Goal: Transaction & Acquisition: Purchase product/service

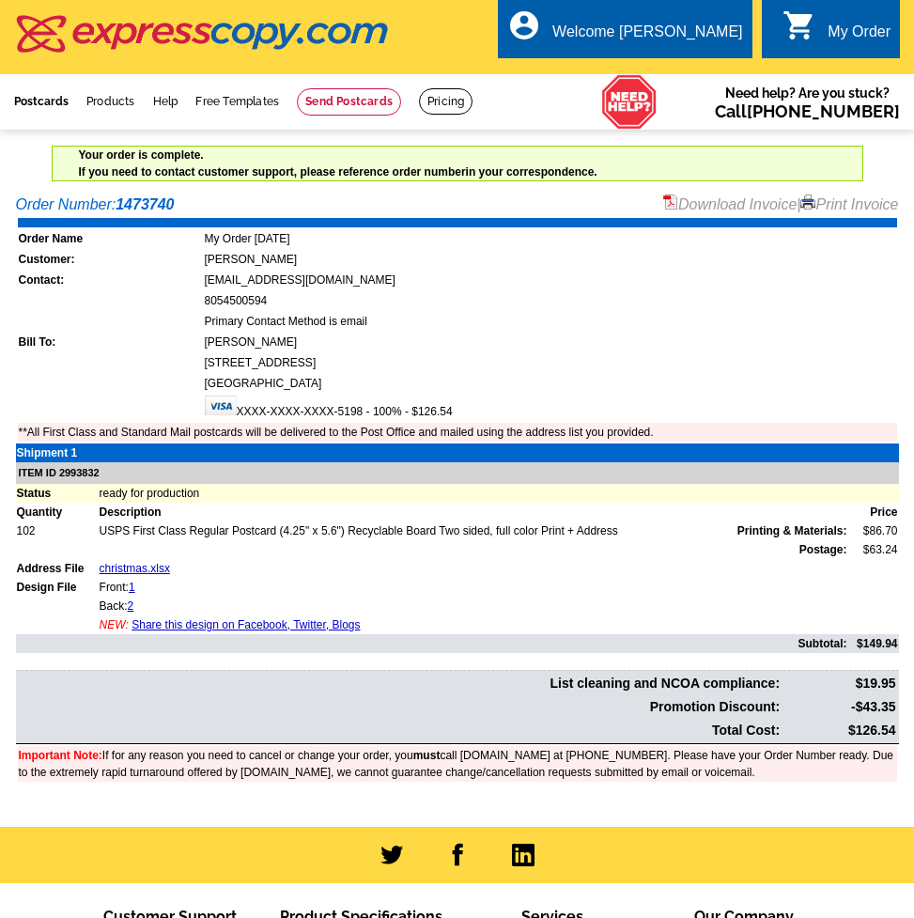
click at [63, 102] on link "Postcards" at bounding box center [41, 101] width 54 height 13
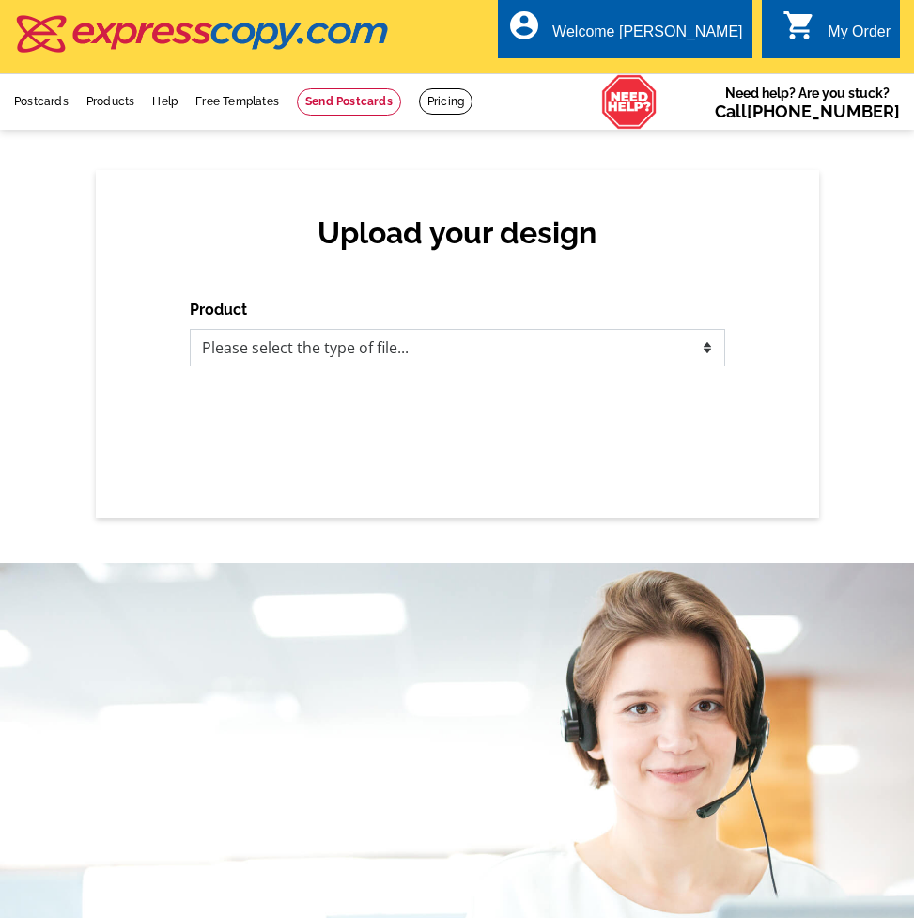
select select "1"
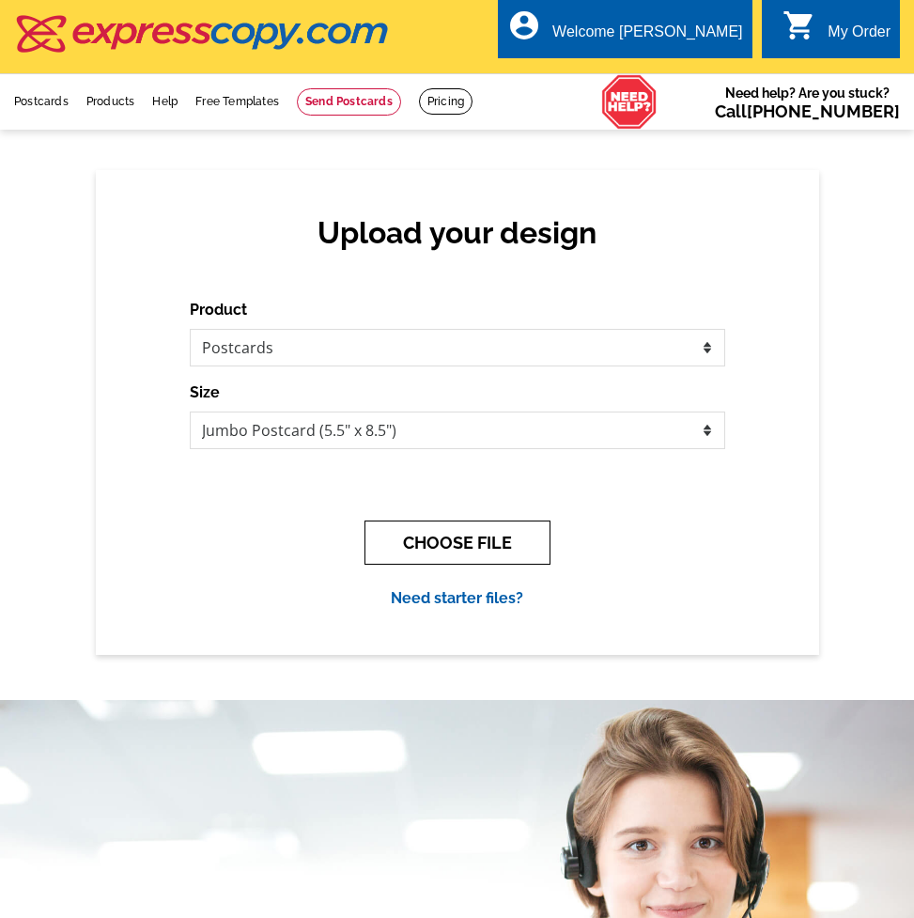
click at [497, 549] on button "CHOOSE FILE" at bounding box center [457, 542] width 186 height 44
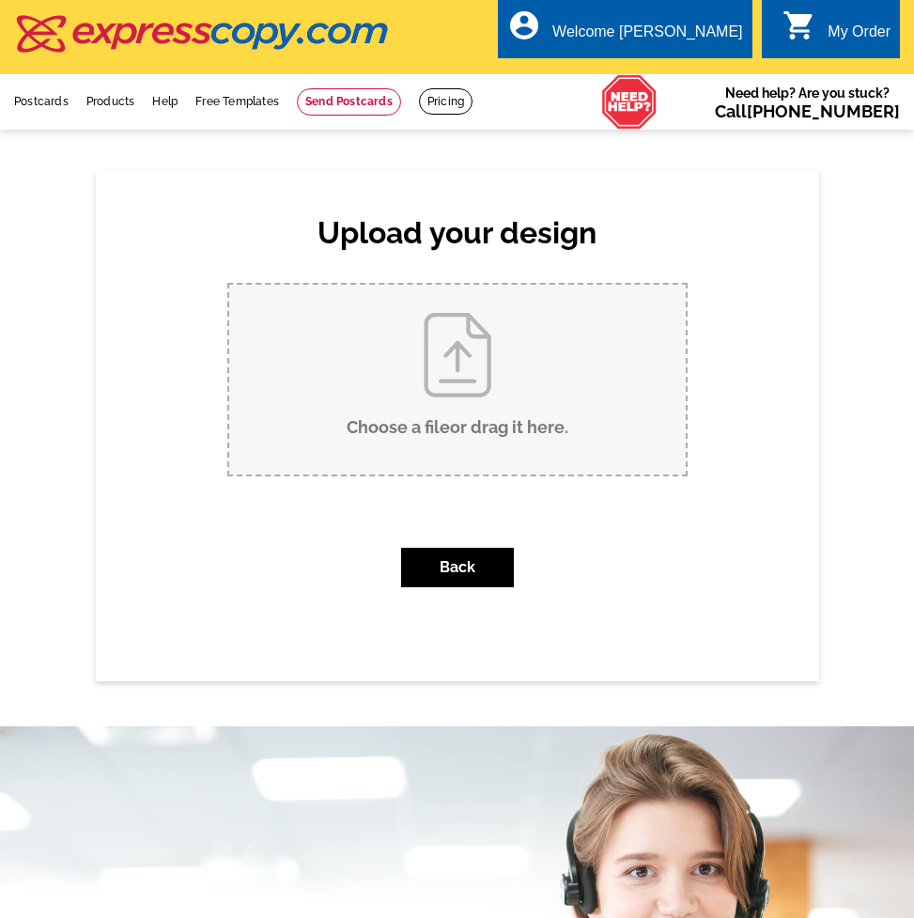
click at [512, 455] on input "Choose a file or drag it here ." at bounding box center [457, 380] width 457 height 190
type input "C:\fakepath\1.jpg"
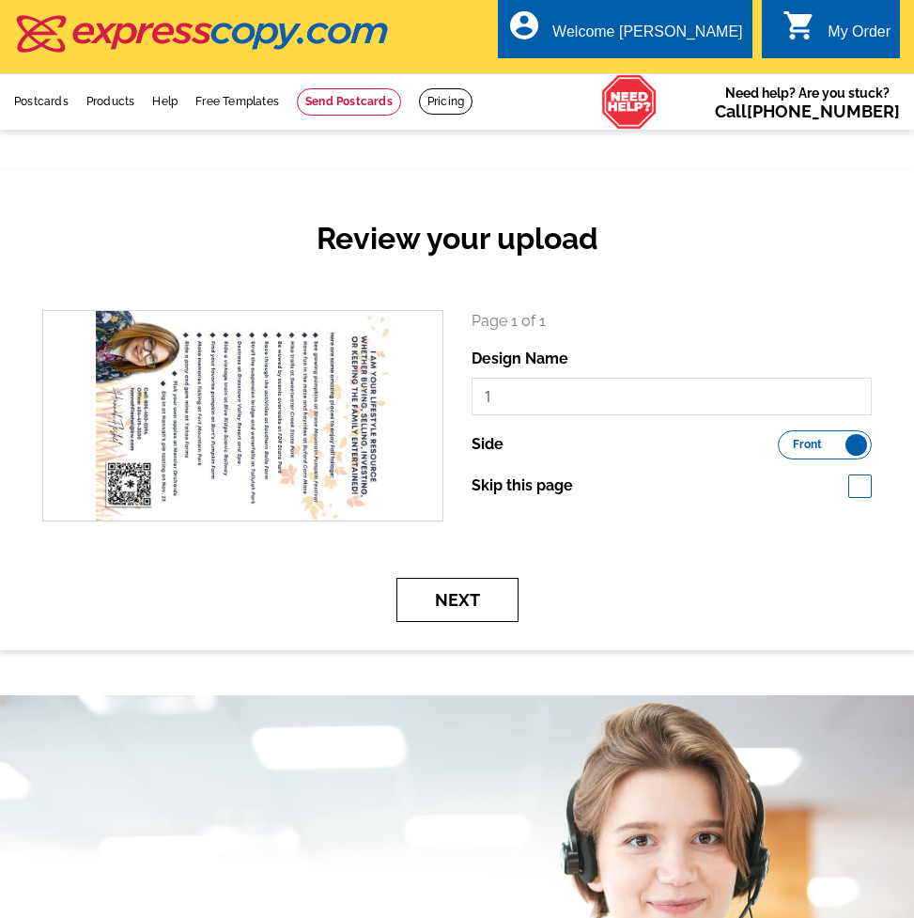
click at [505, 597] on button "Next" at bounding box center [457, 600] width 122 height 44
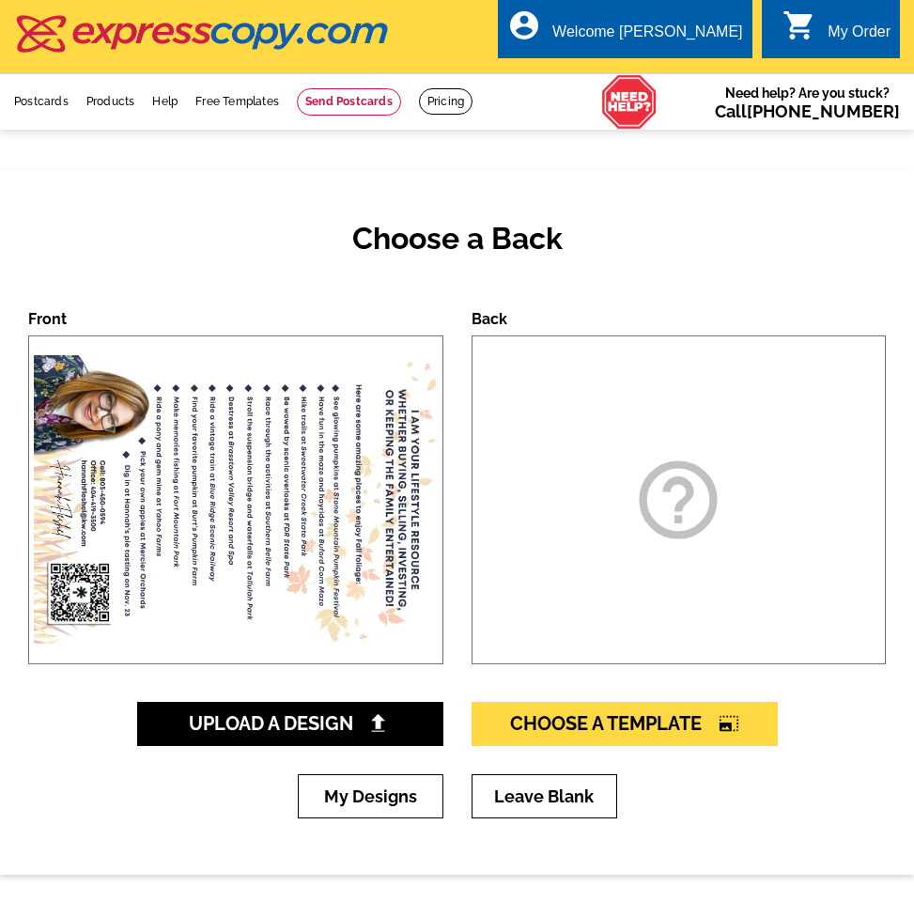
click at [592, 535] on div "help_outline" at bounding box center [679, 499] width 415 height 329
click at [747, 486] on div "help_outline" at bounding box center [679, 499] width 415 height 329
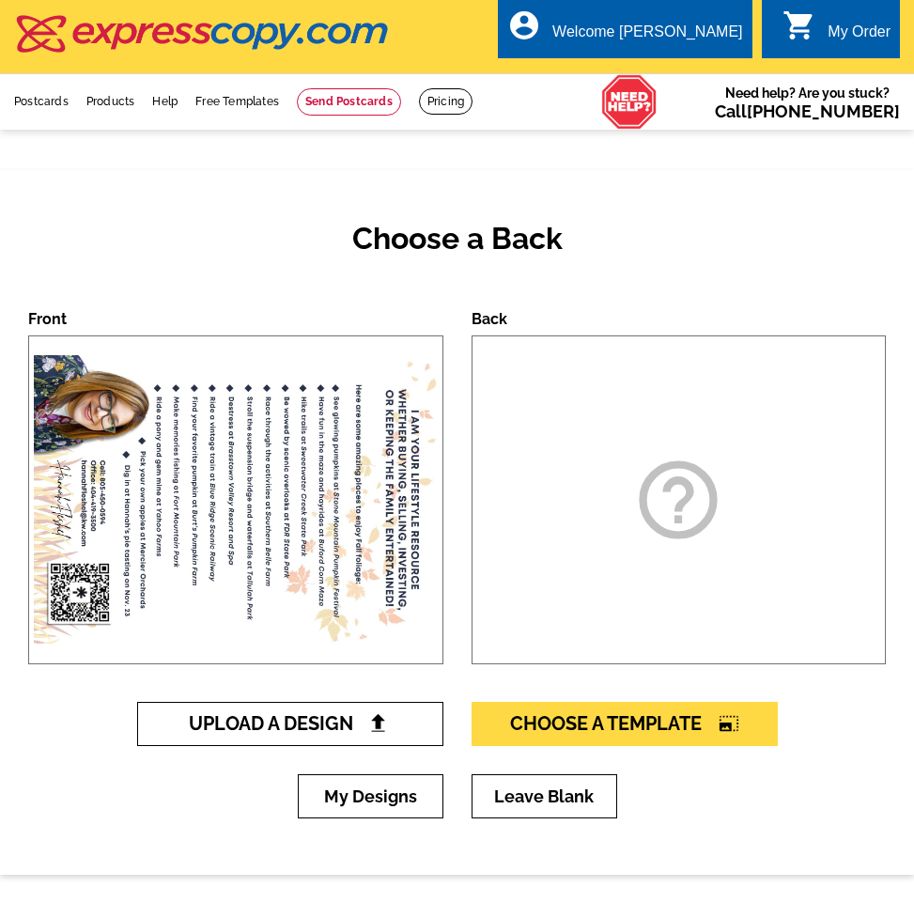
click at [412, 732] on link "Upload A Design" at bounding box center [290, 724] width 306 height 44
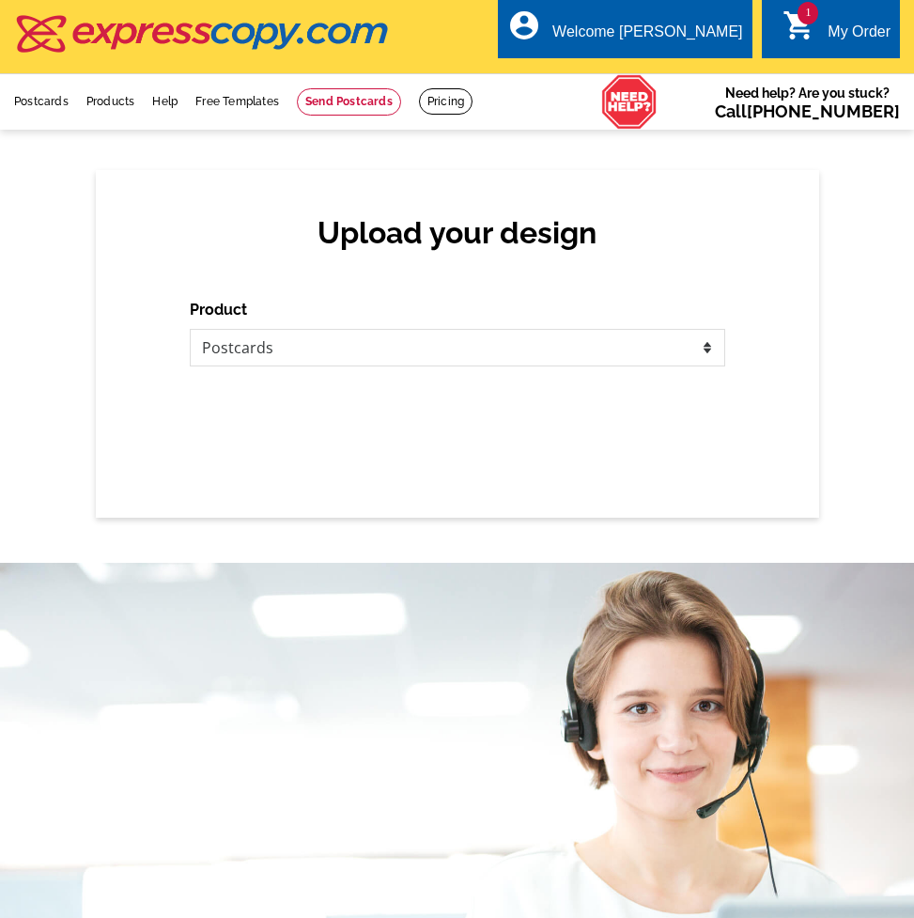
scroll to position [20, 0]
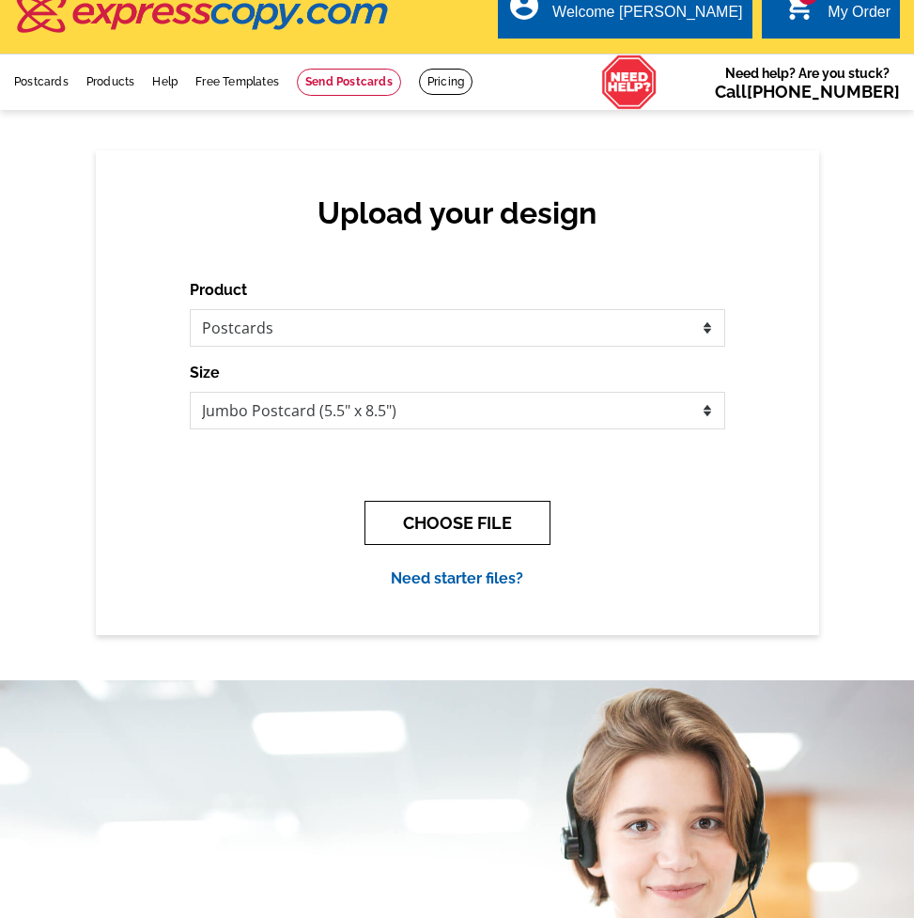
click at [434, 521] on button "CHOOSE FILE" at bounding box center [457, 523] width 186 height 44
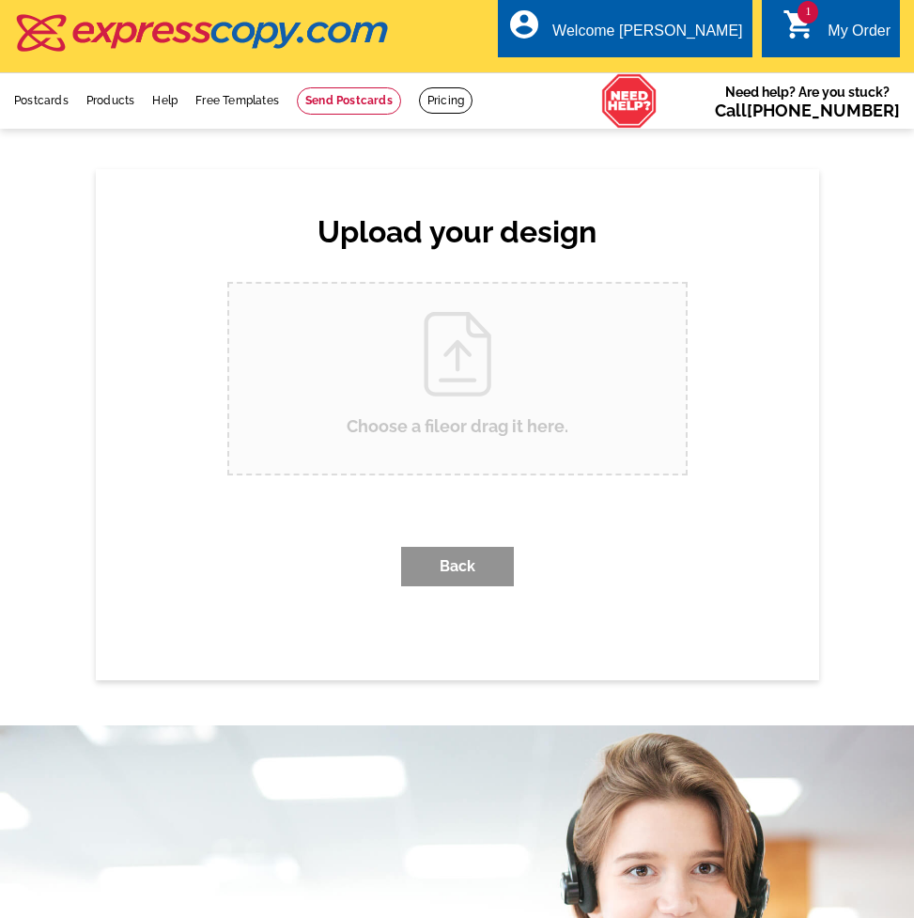
scroll to position [0, 0]
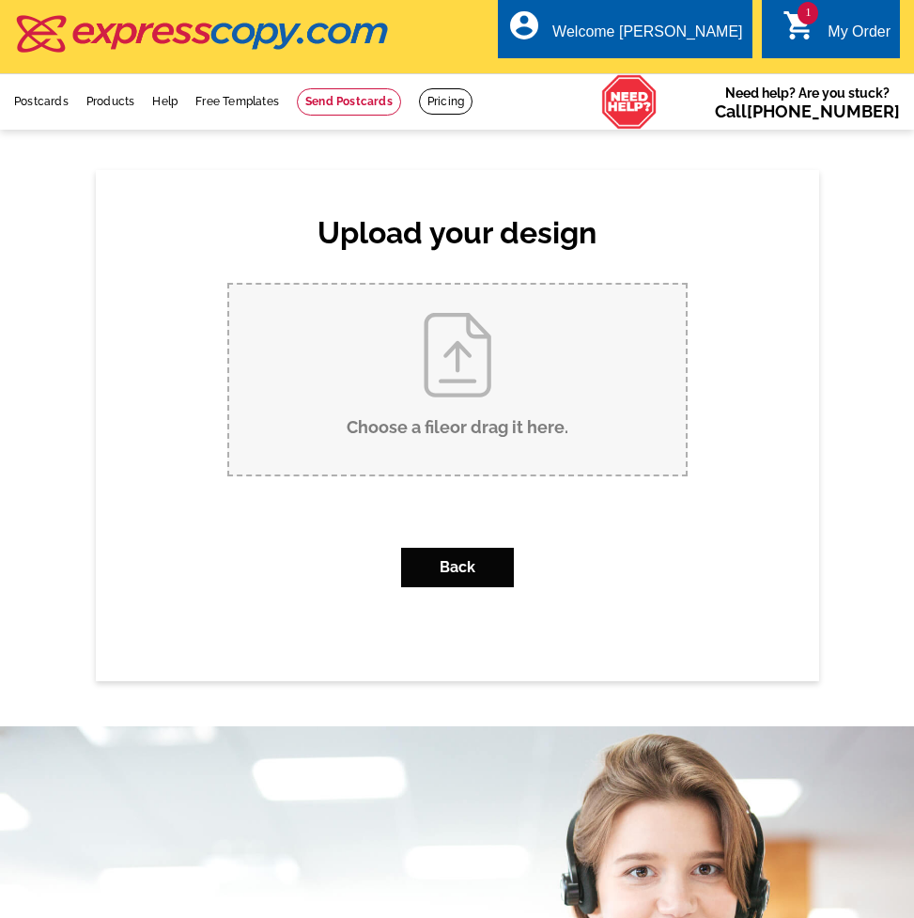
click at [448, 474] on div "Choose a file or drag it here ." at bounding box center [457, 380] width 460 height 194
click at [488, 410] on input "Choose a file or drag it here ." at bounding box center [457, 380] width 457 height 190
type input "C:\fakepath\3.jpg"
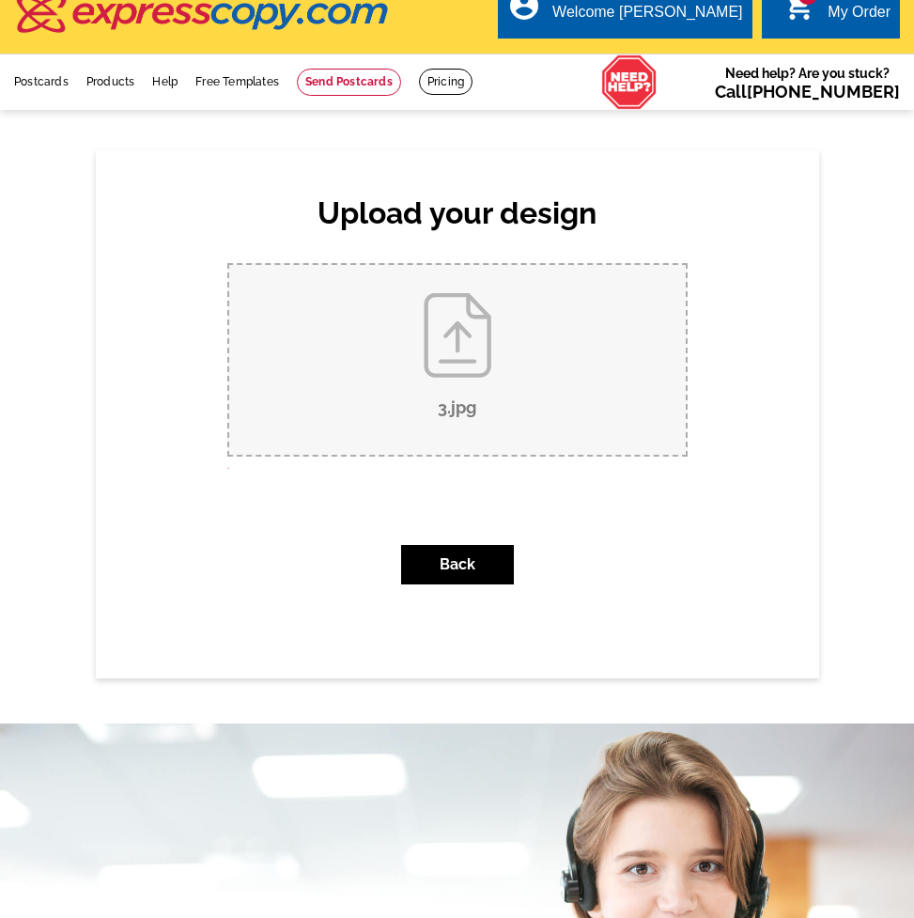
scroll to position [50, 0]
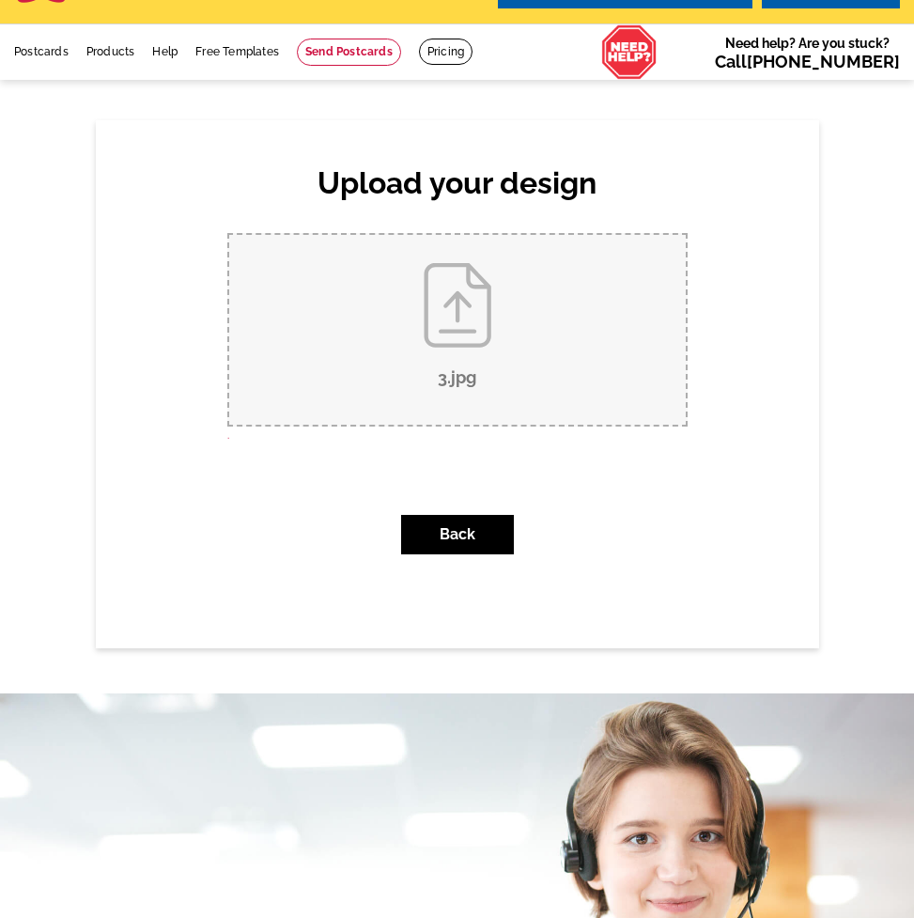
click at [435, 562] on div "Back" at bounding box center [457, 535] width 460 height 70
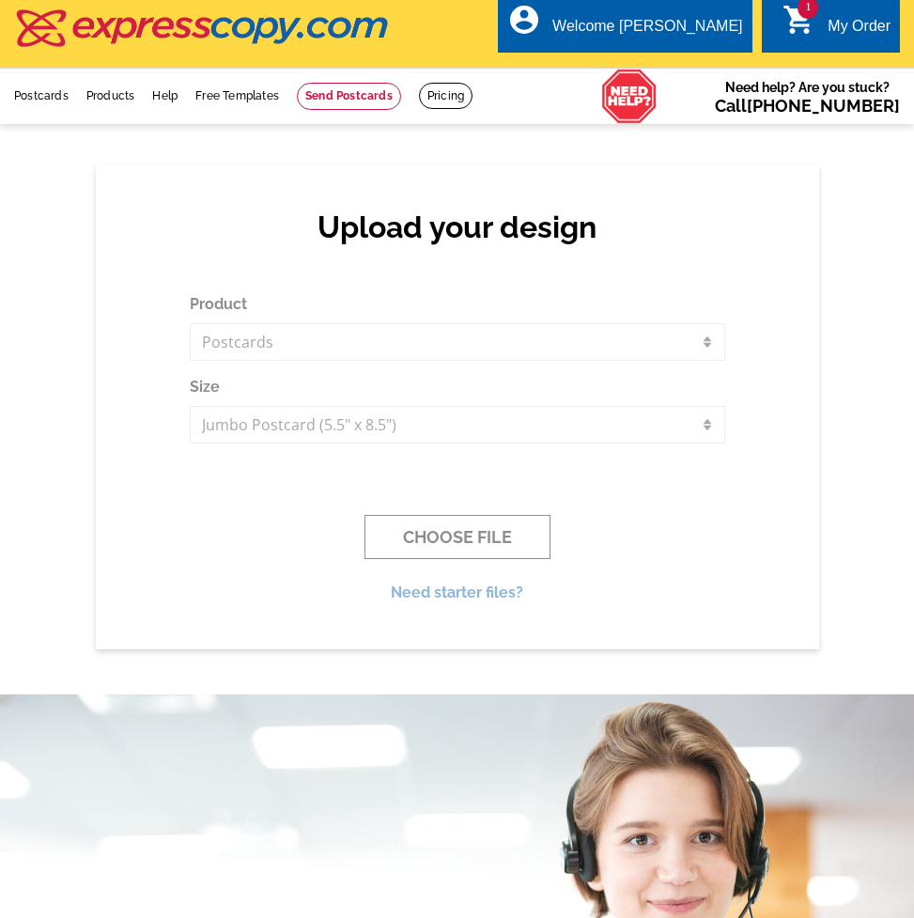
scroll to position [0, 0]
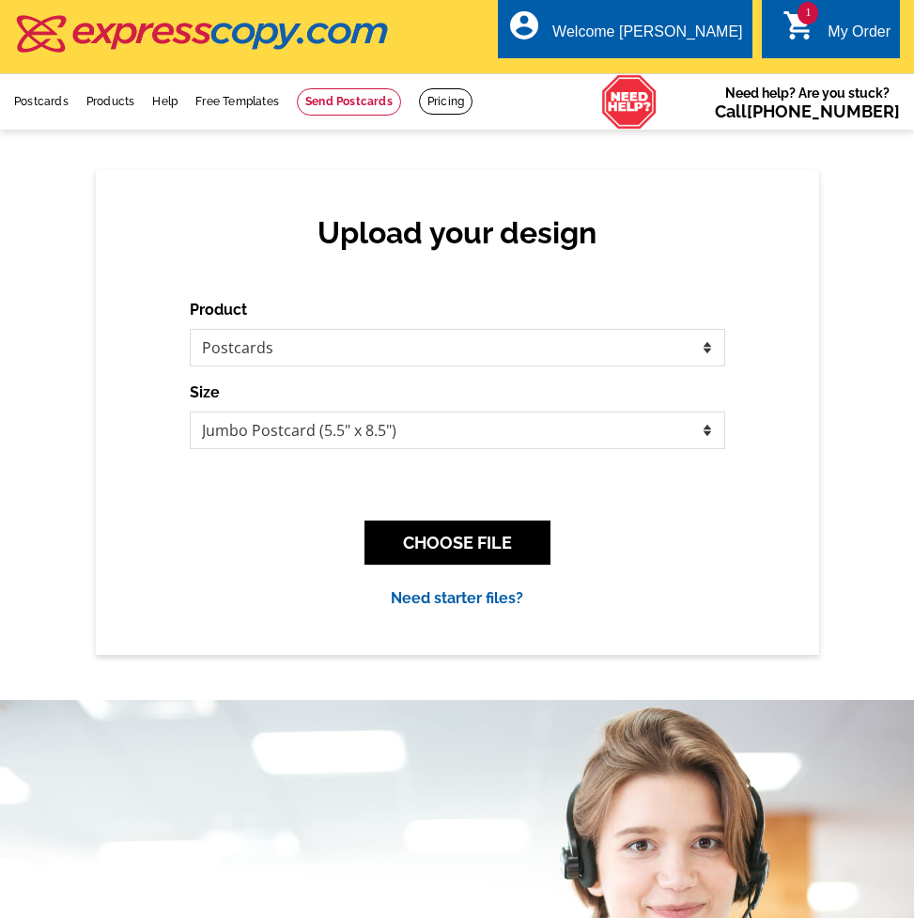
click at [824, 26] on link "1 shopping_cart My Order" at bounding box center [837, 32] width 108 height 23
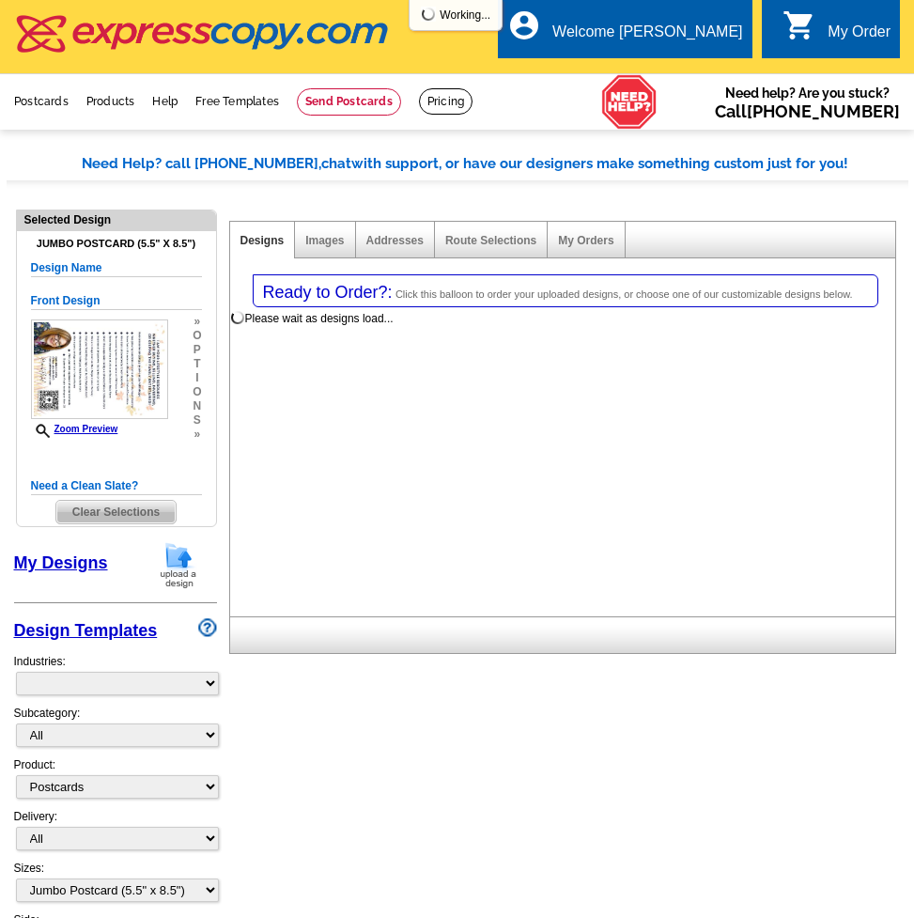
select select "1"
select select "2"
select select "back"
select select "785"
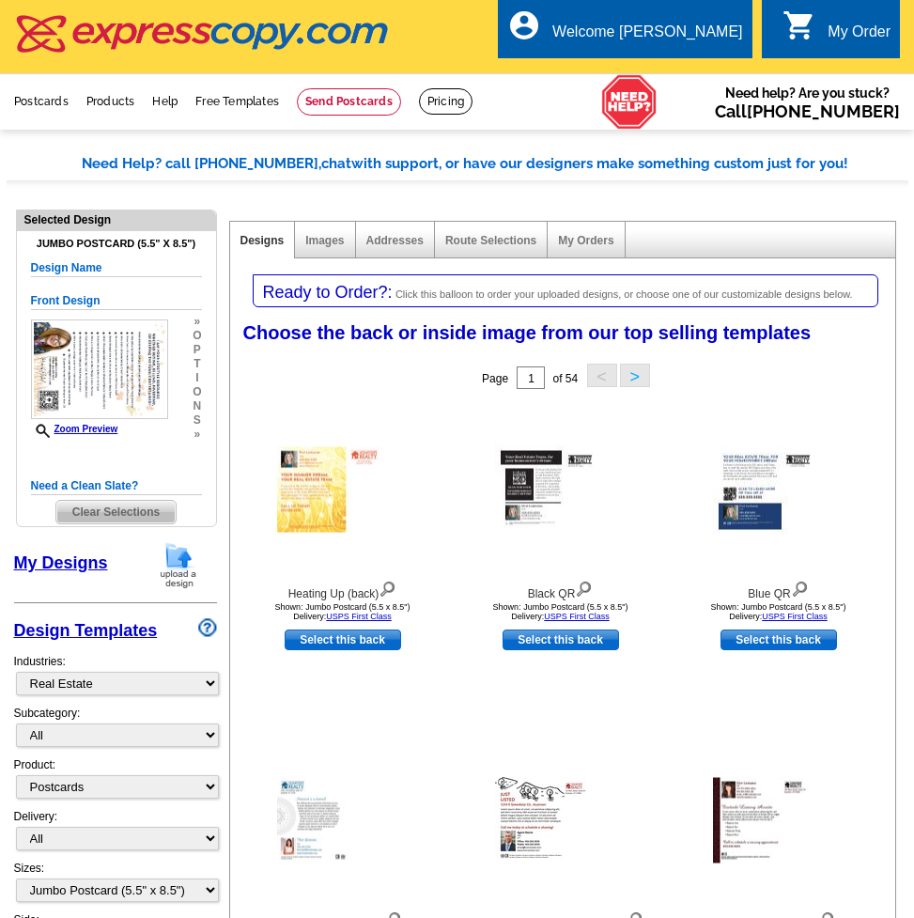
click at [52, 565] on link "My Designs" at bounding box center [61, 562] width 94 height 19
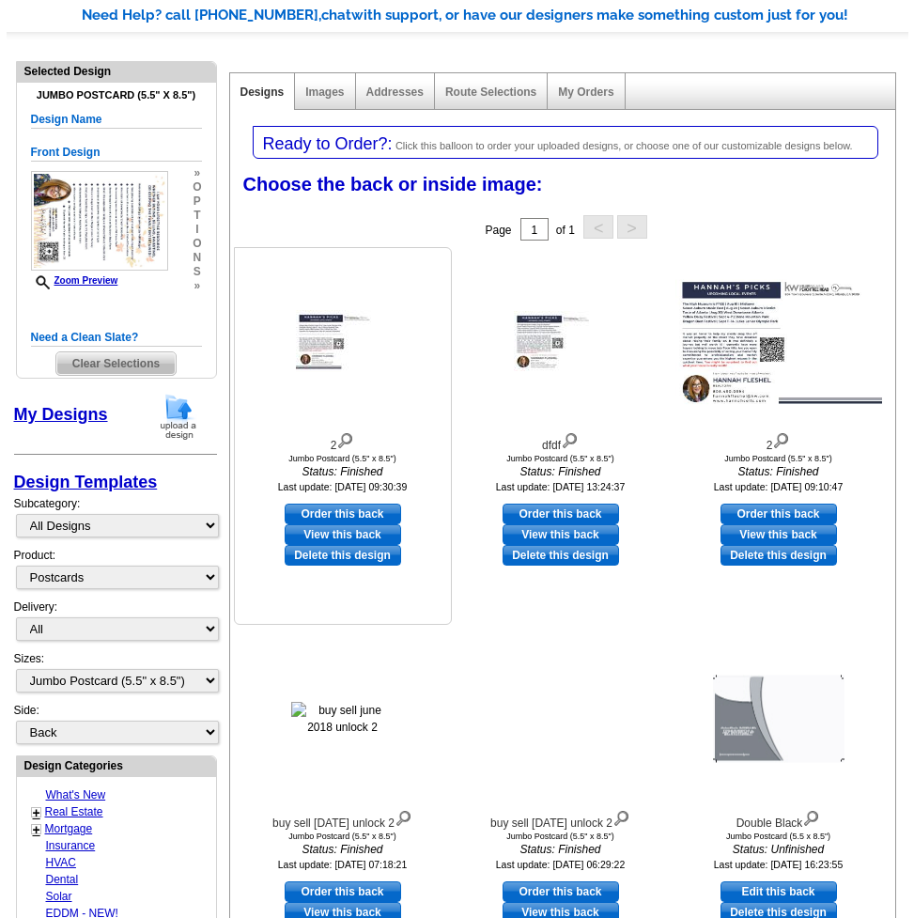
scroll to position [173, 0]
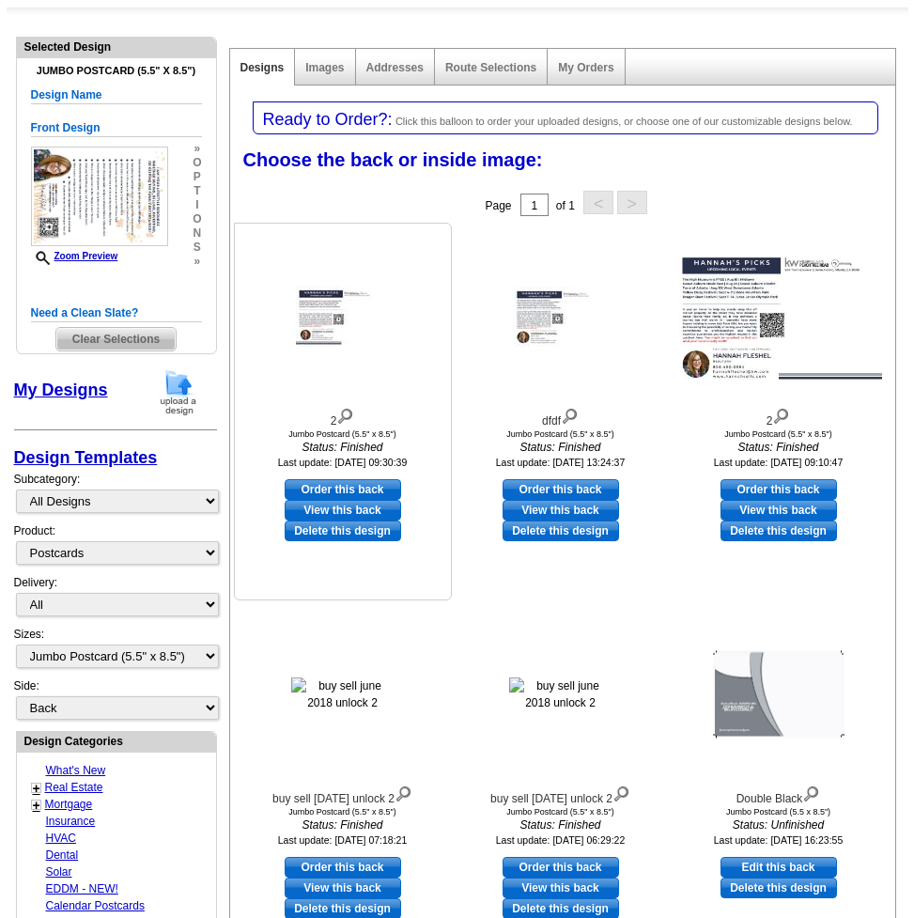
click at [382, 483] on link "Order this back" at bounding box center [343, 489] width 116 height 21
select select "front"
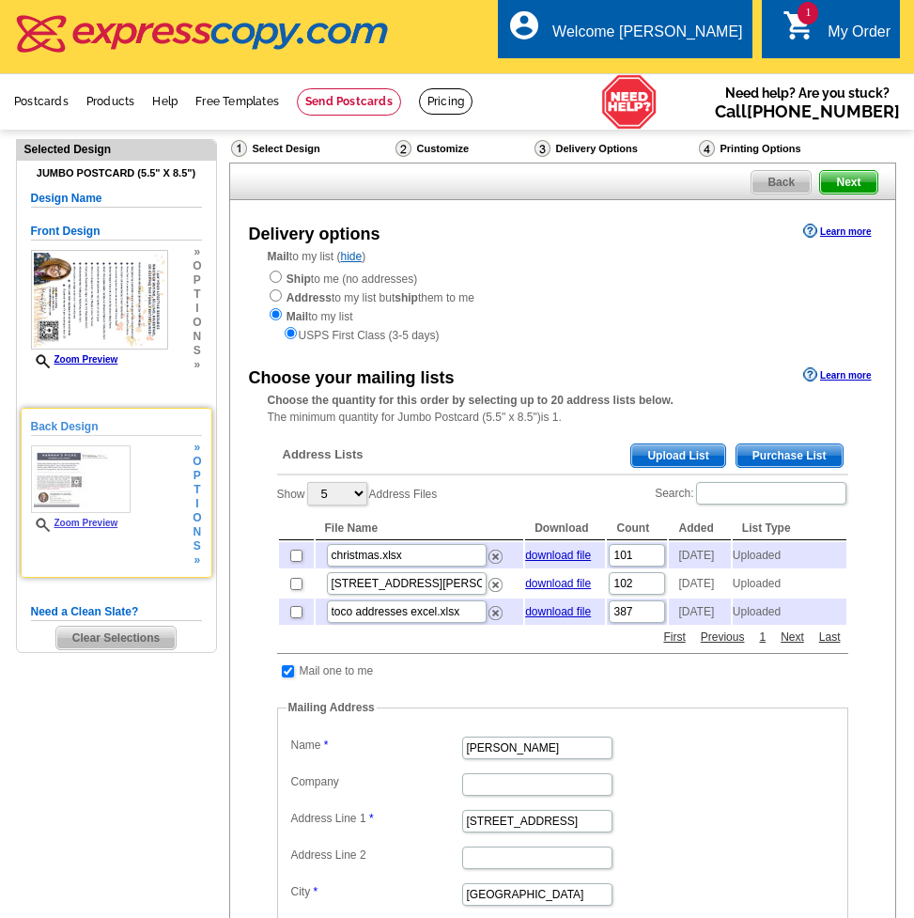
click at [84, 521] on link "Zoom Preview" at bounding box center [74, 523] width 87 height 10
click at [201, 528] on span "n" at bounding box center [197, 532] width 8 height 14
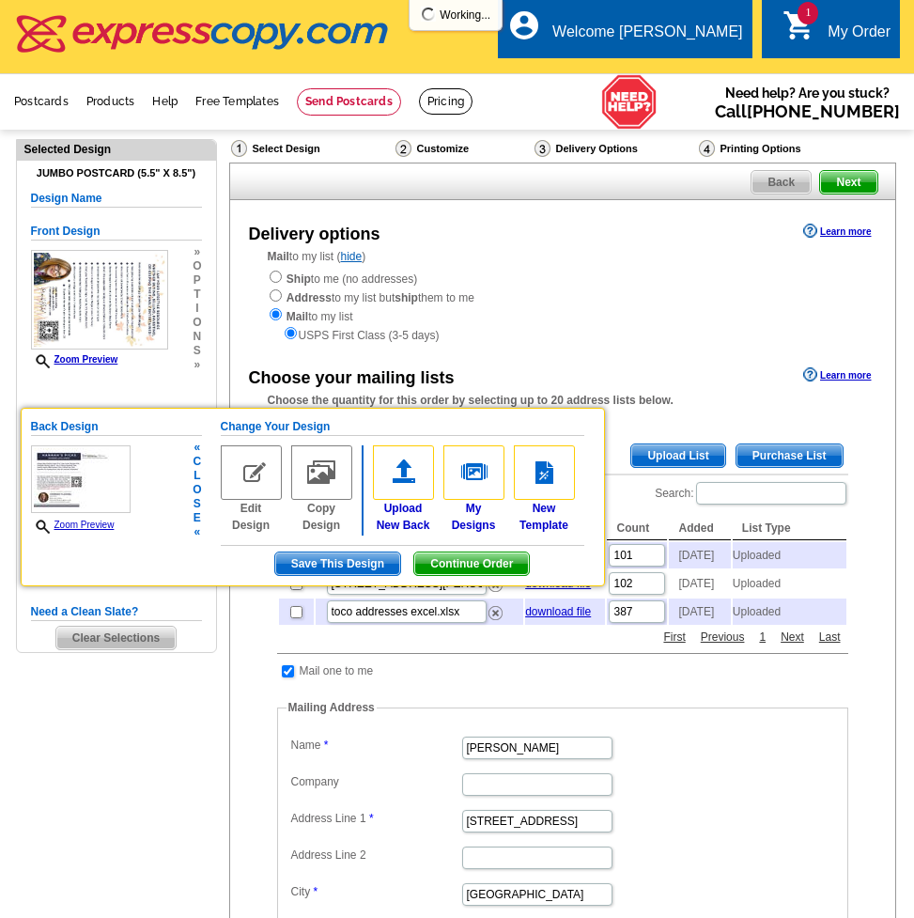
click at [264, 473] on img at bounding box center [251, 472] width 61 height 54
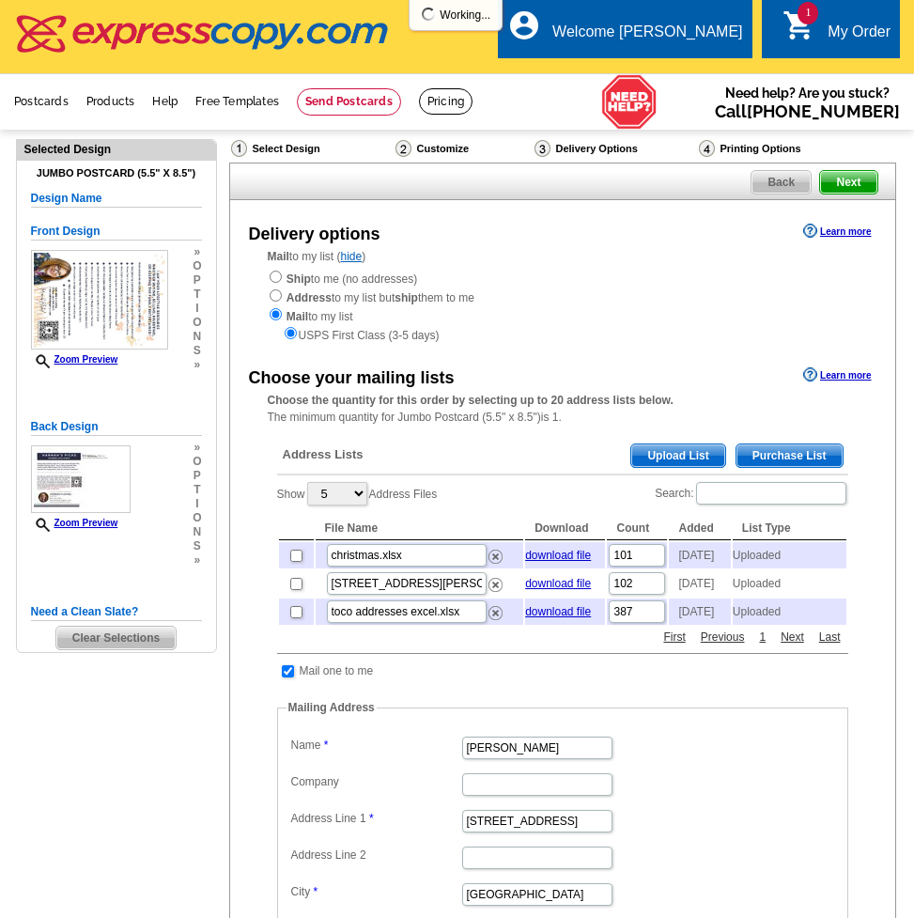
click at [87, 524] on link "Zoom Preview" at bounding box center [74, 523] width 87 height 10
click at [197, 494] on span "t" at bounding box center [197, 490] width 8 height 14
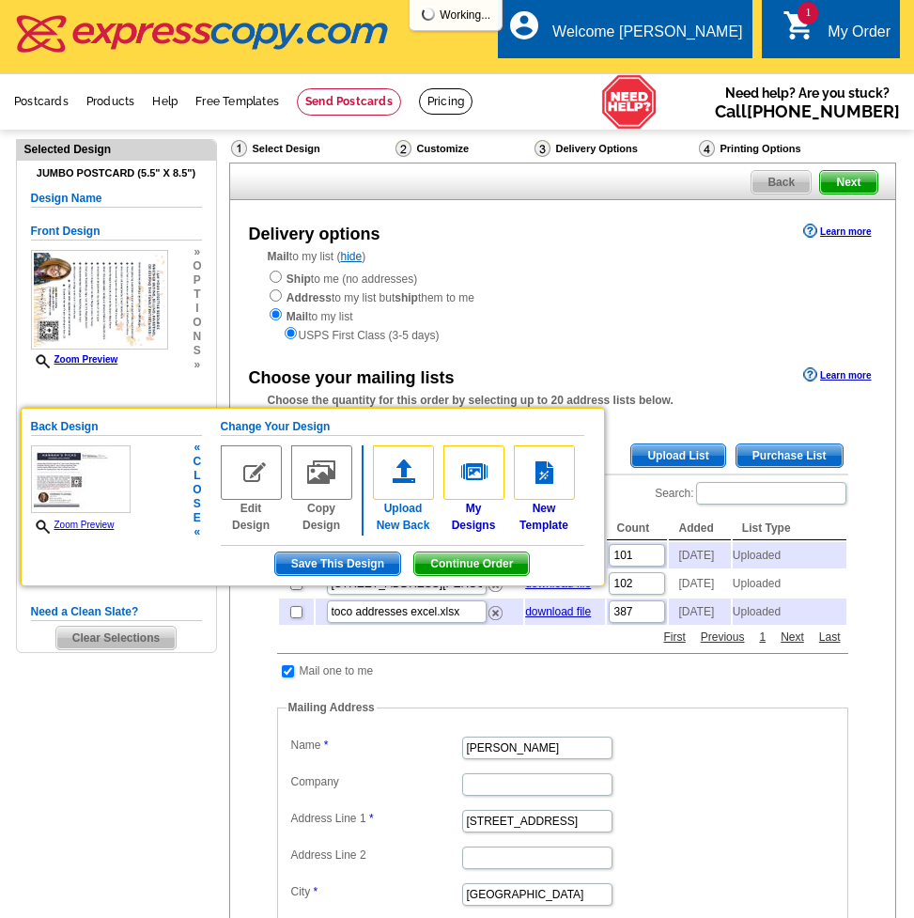
click at [397, 473] on img at bounding box center [403, 472] width 61 height 54
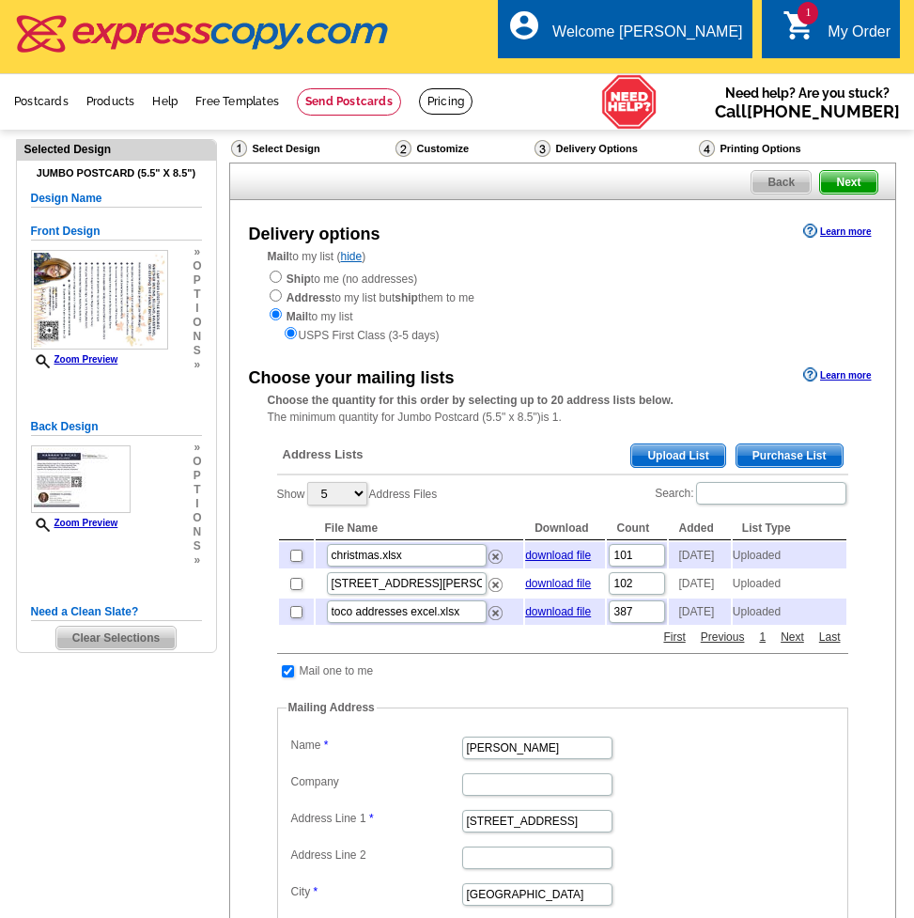
click at [194, 507] on span "i" at bounding box center [197, 504] width 8 height 14
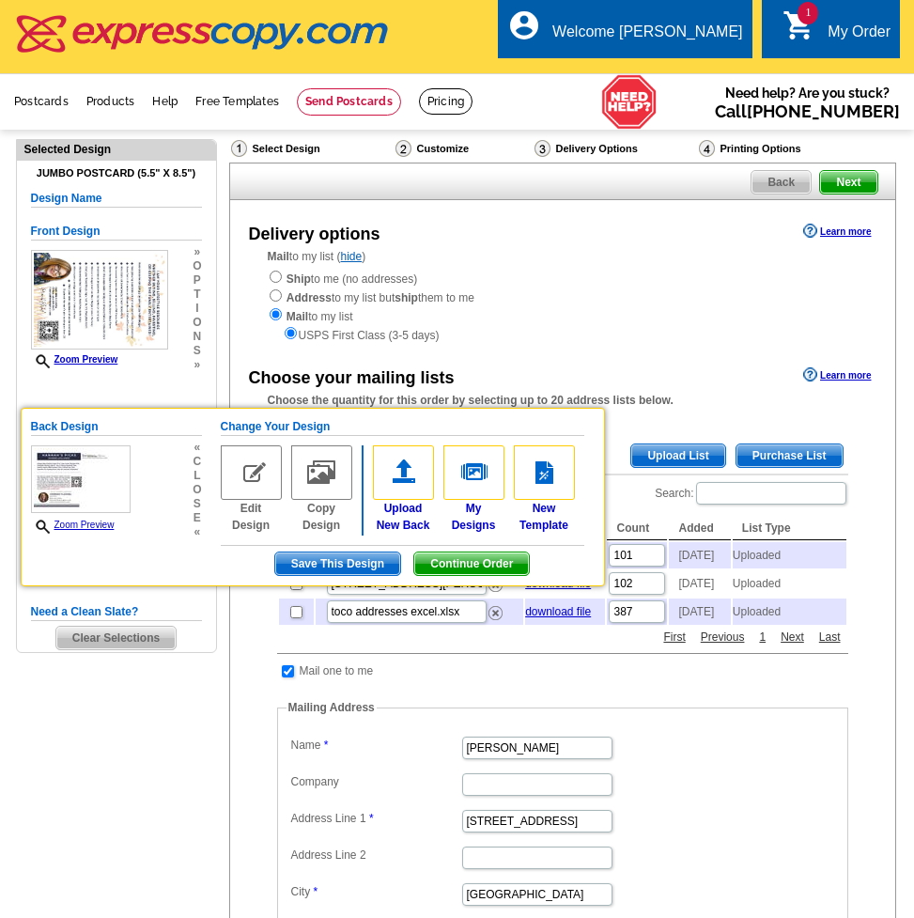
click at [194, 455] on span "c" at bounding box center [197, 462] width 8 height 14
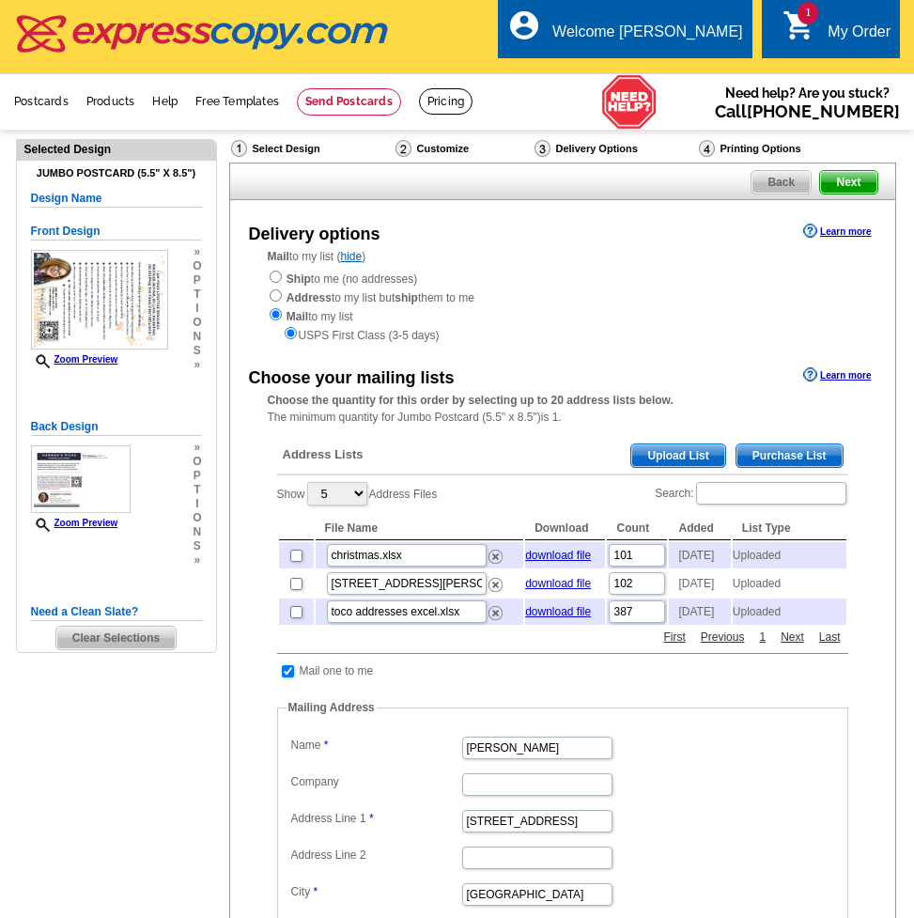
click at [194, 469] on span "p" at bounding box center [197, 476] width 8 height 14
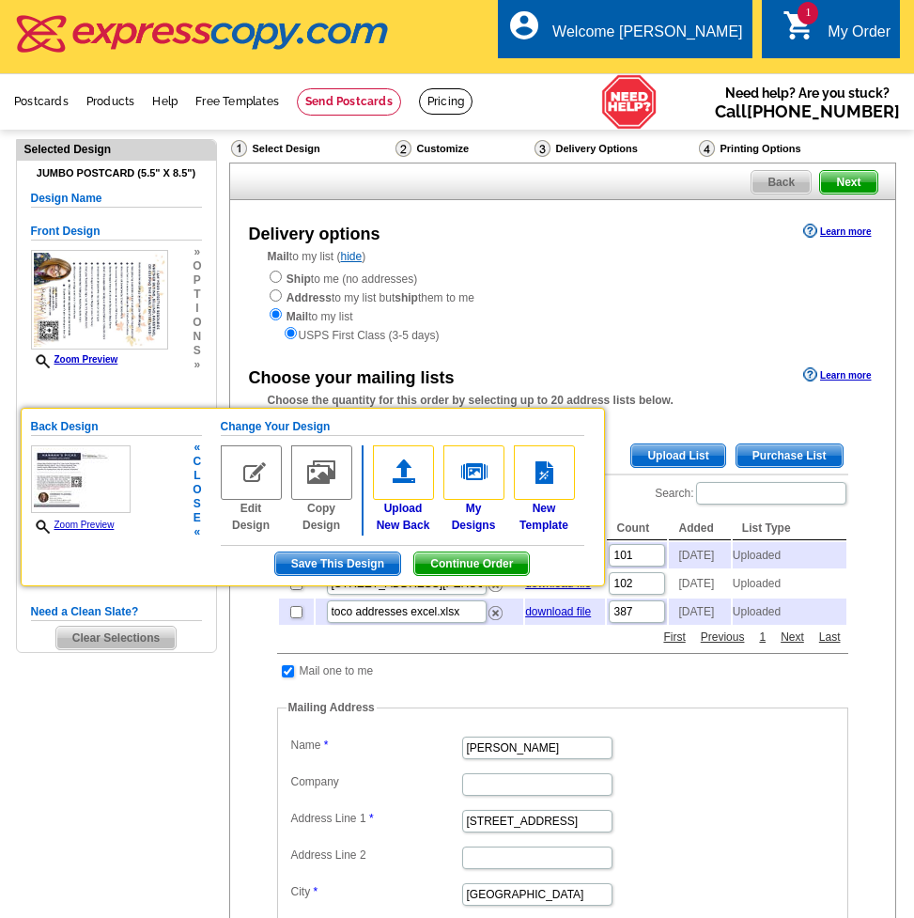
click at [202, 408] on div "Back Design Zoom Preview « c l o s e « Change Your Design Edit Design Copy Desi…" at bounding box center [313, 497] width 584 height 178
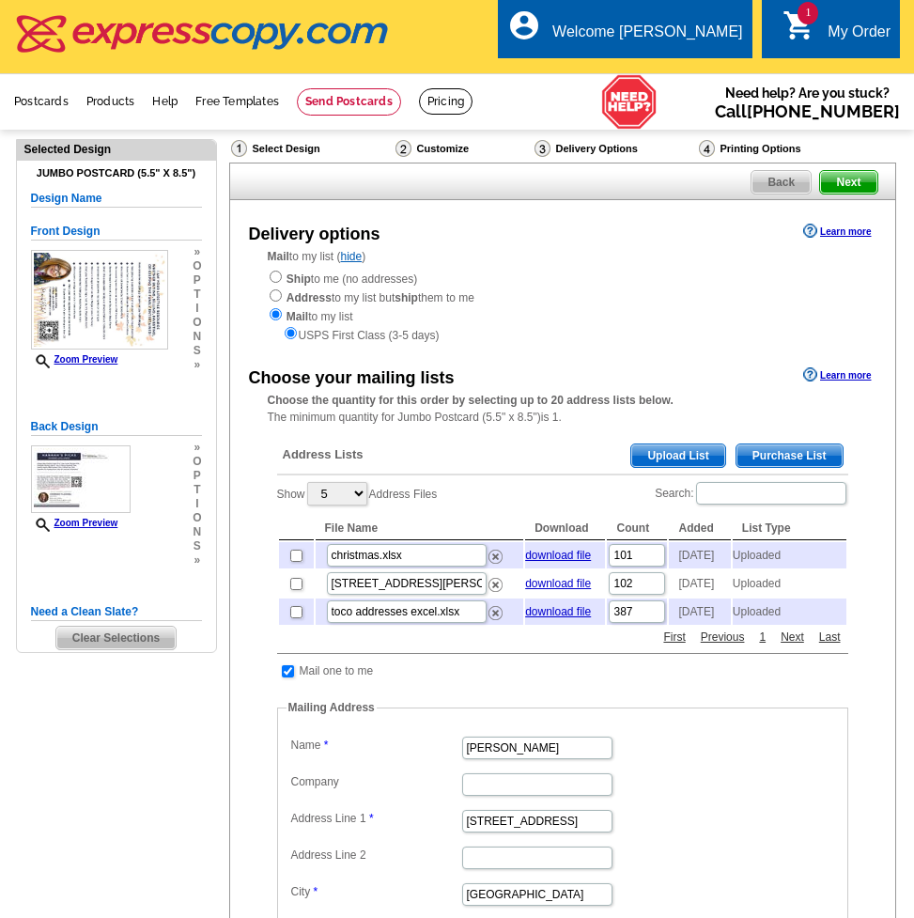
click at [197, 455] on span "o" at bounding box center [197, 462] width 8 height 14
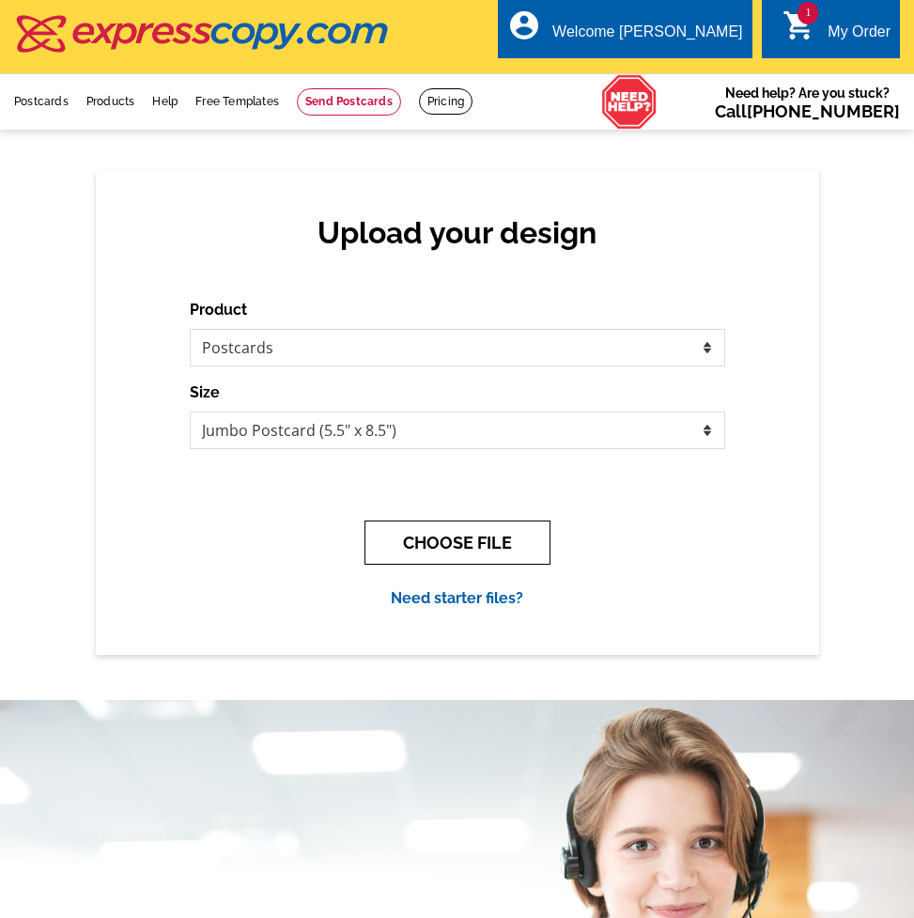
click at [426, 554] on button "CHOOSE FILE" at bounding box center [457, 542] width 186 height 44
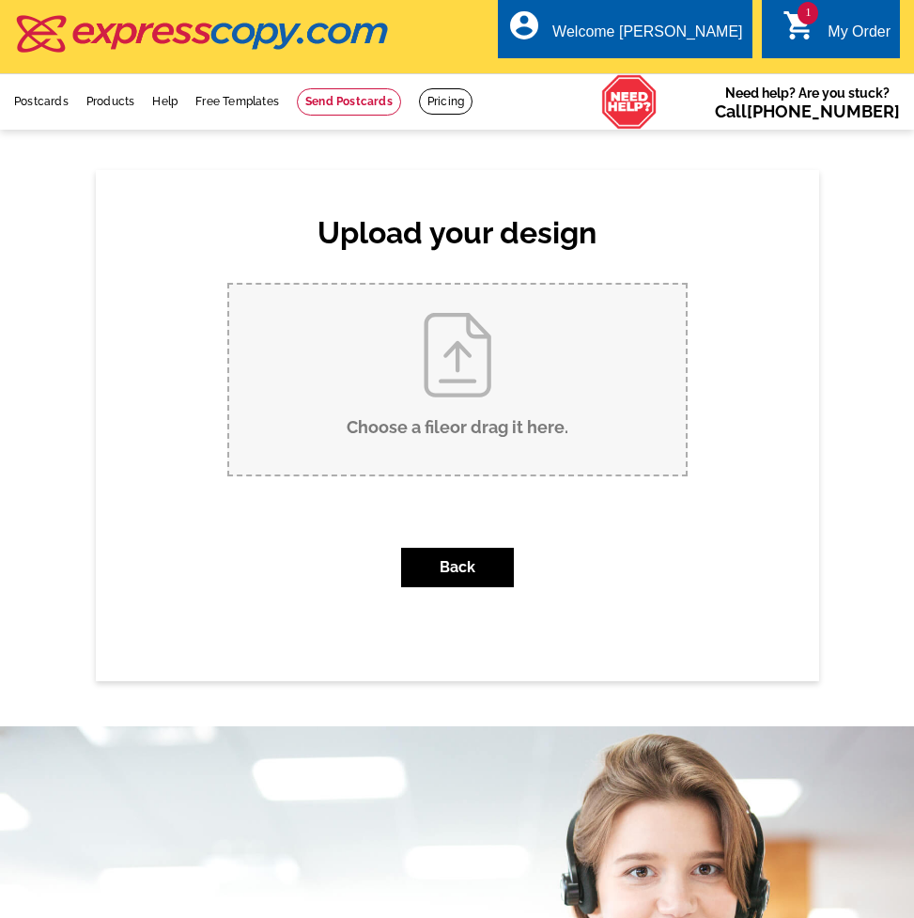
click at [516, 410] on input "Choose a file or drag it here ." at bounding box center [457, 380] width 457 height 190
type input "C:\fakepath\3.jpg"
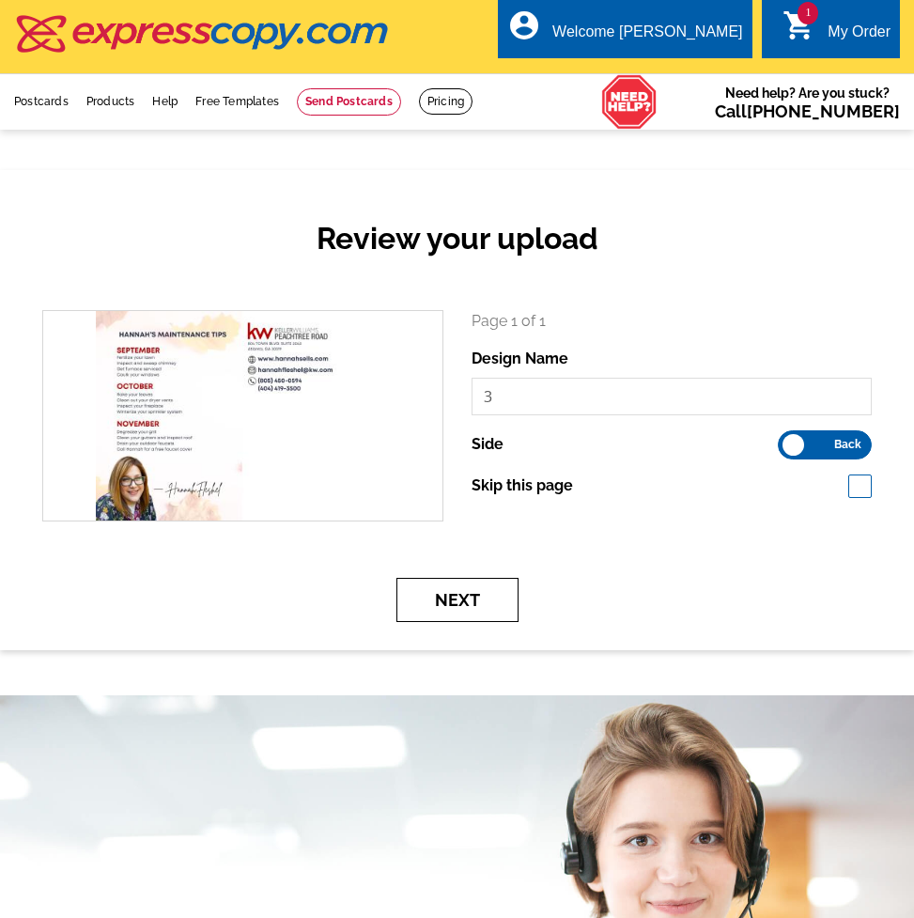
click at [473, 595] on button "Next" at bounding box center [457, 600] width 122 height 44
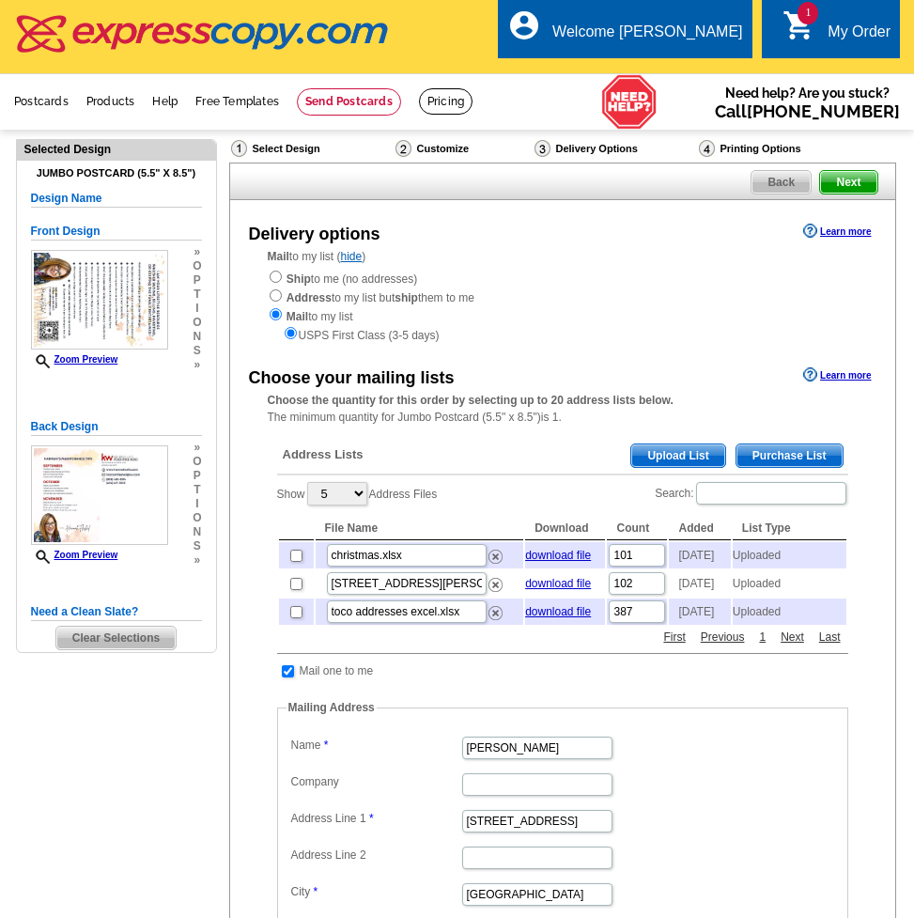
click at [706, 444] on span "Upload List" at bounding box center [677, 455] width 93 height 23
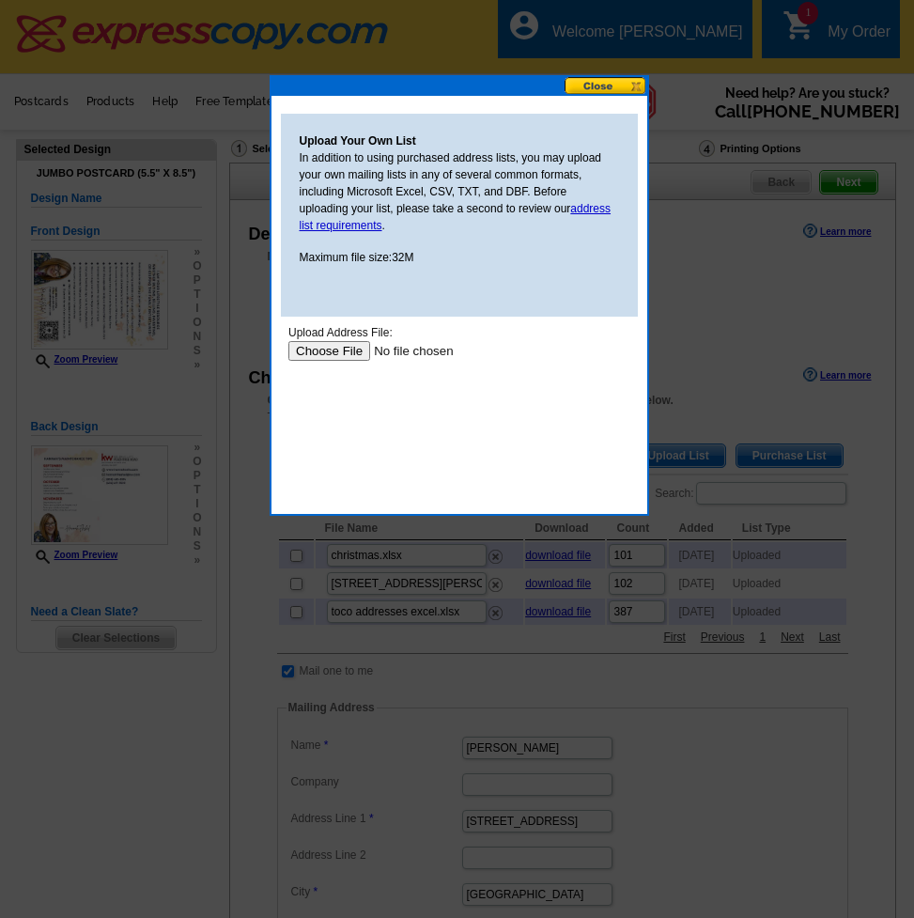
click at [338, 353] on input "file" at bounding box center [406, 351] width 238 height 20
click at [339, 351] on input "file" at bounding box center [406, 351] width 238 height 20
type input "C:\fakepath\Quarterly Mailer - final.pdf"
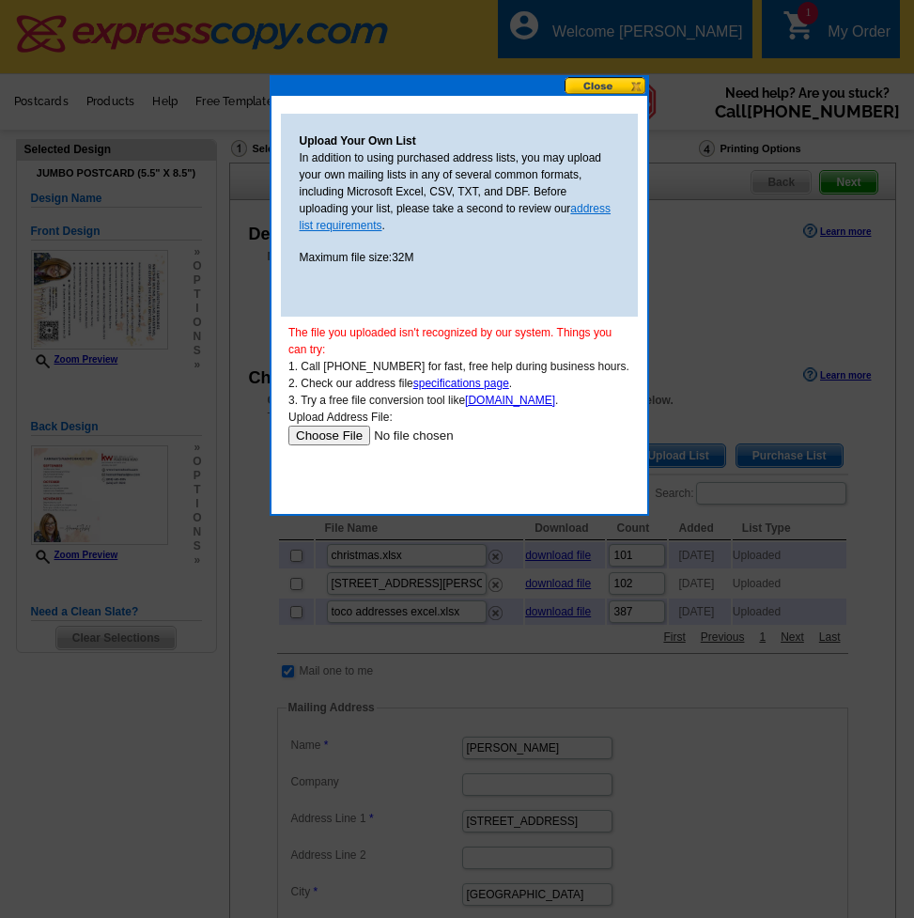
click at [599, 208] on link "address list requirements" at bounding box center [456, 217] width 312 height 30
click at [338, 432] on input "file" at bounding box center [406, 436] width 238 height 20
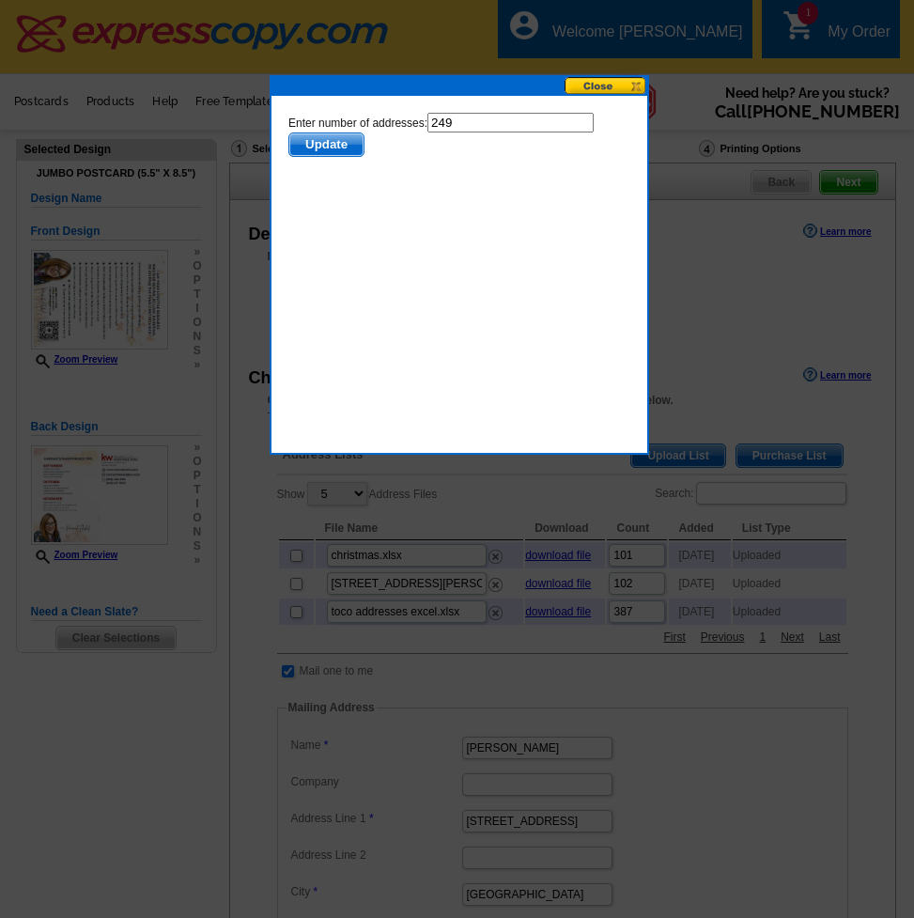
click at [343, 140] on span "Update" at bounding box center [325, 144] width 74 height 23
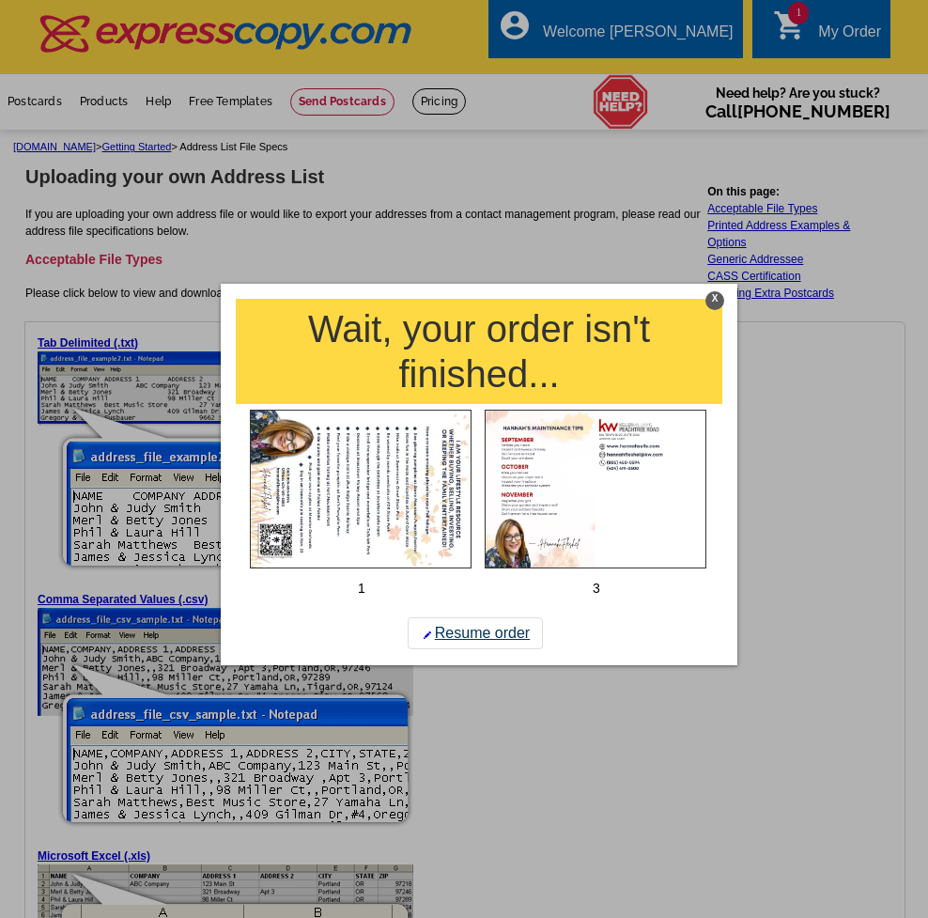
click at [488, 636] on link "Resume order" at bounding box center [475, 633] width 135 height 32
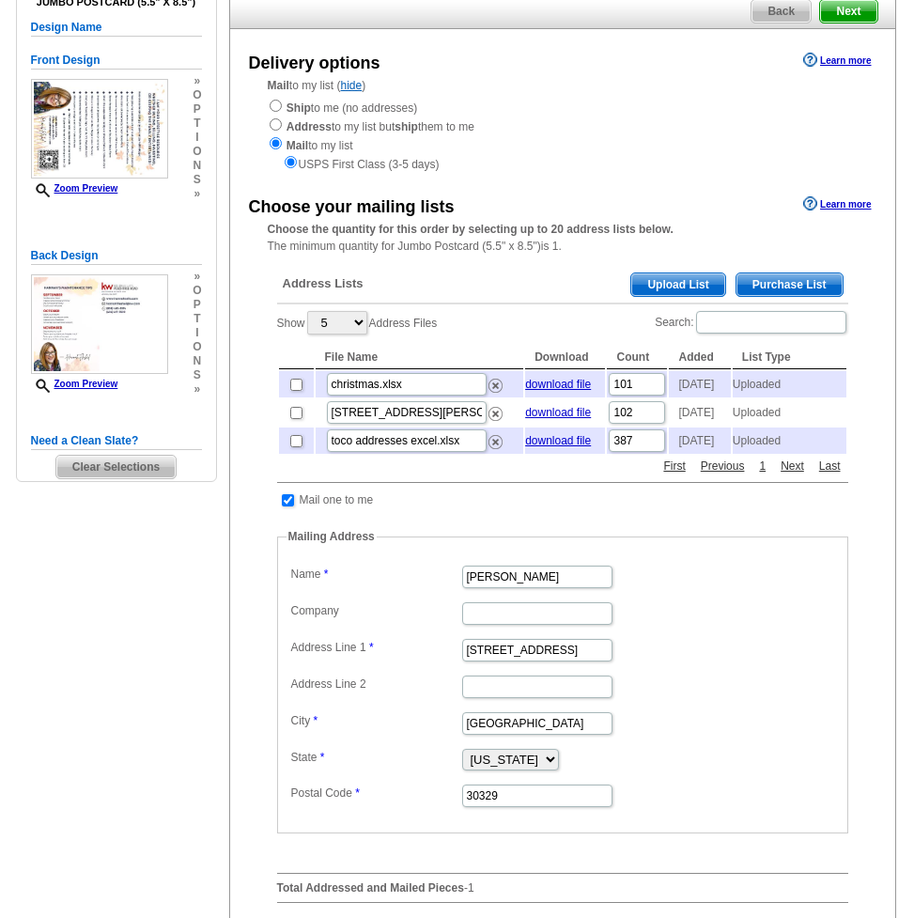
scroll to position [88, 0]
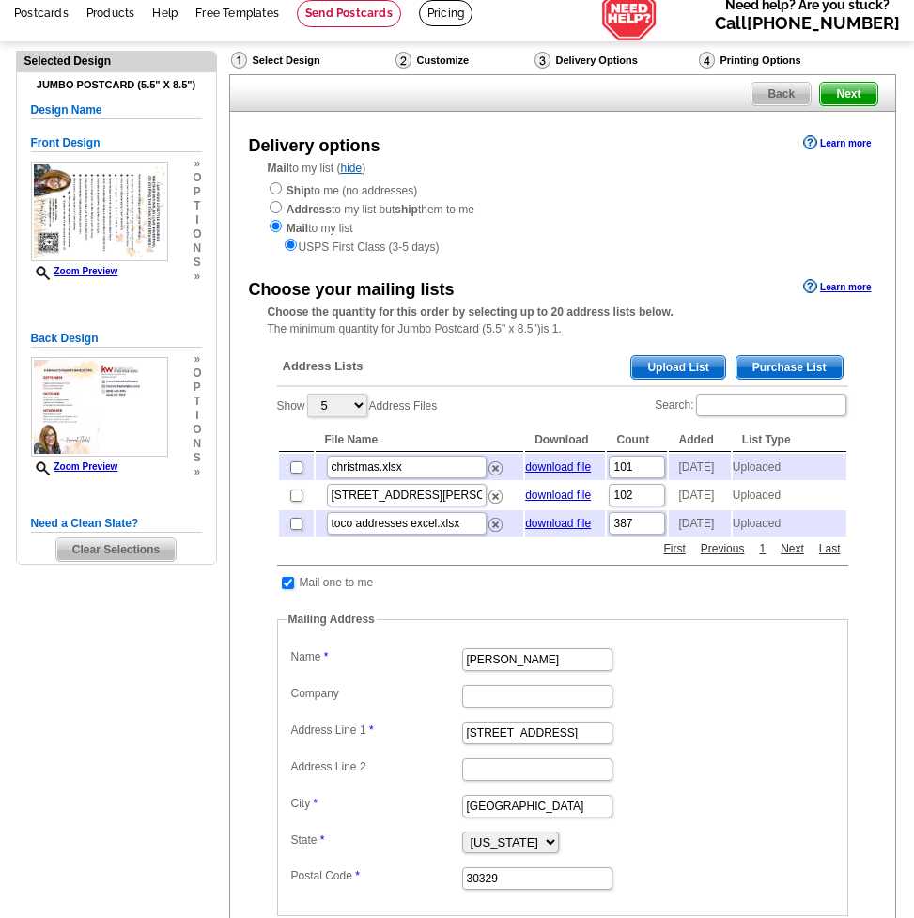
click at [686, 357] on span "Upload List" at bounding box center [677, 367] width 93 height 23
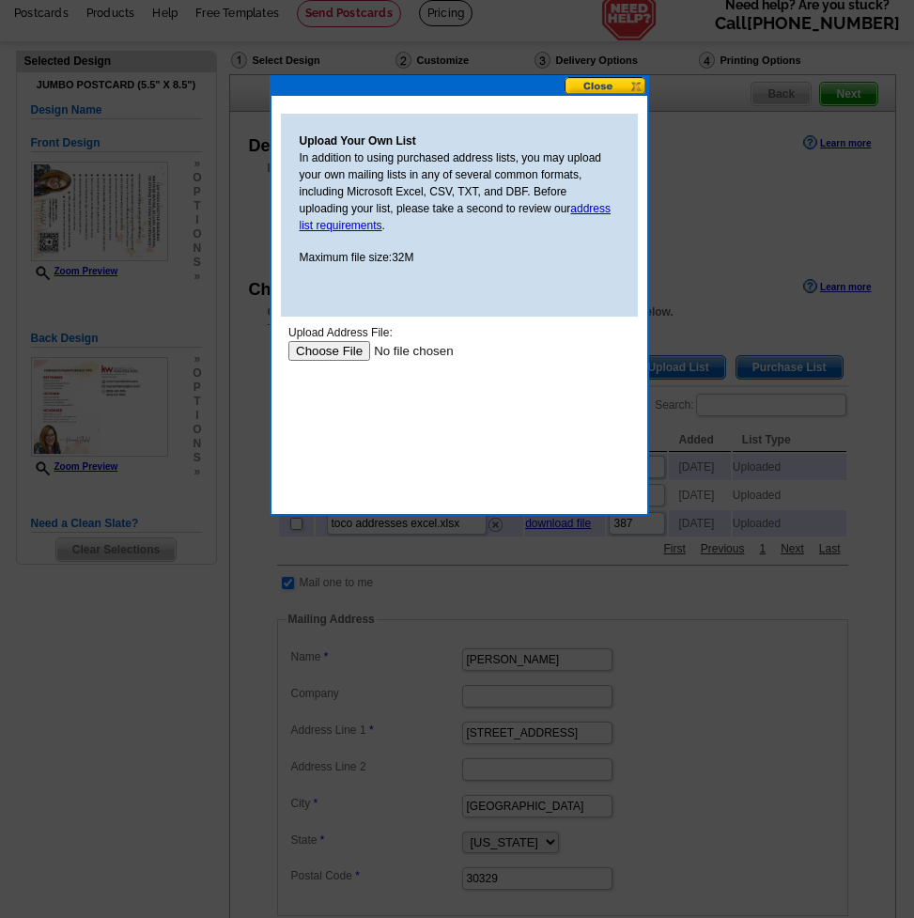
scroll to position [0, 0]
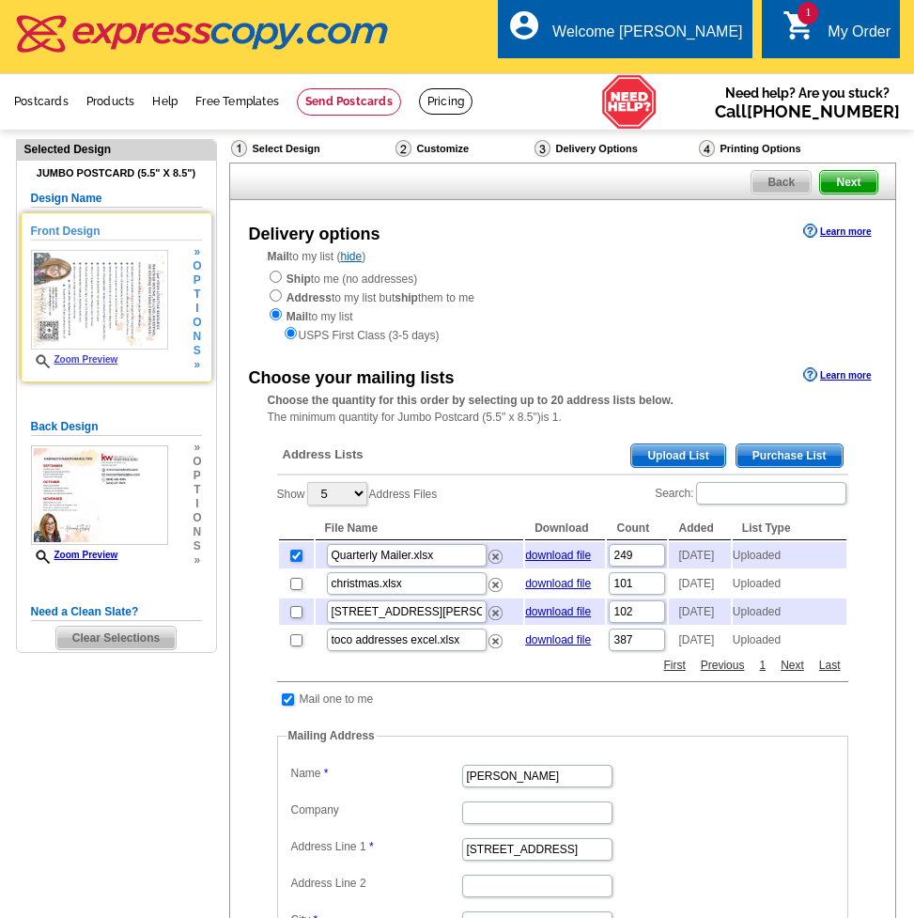
click at [88, 357] on link "Zoom Preview" at bounding box center [74, 359] width 87 height 10
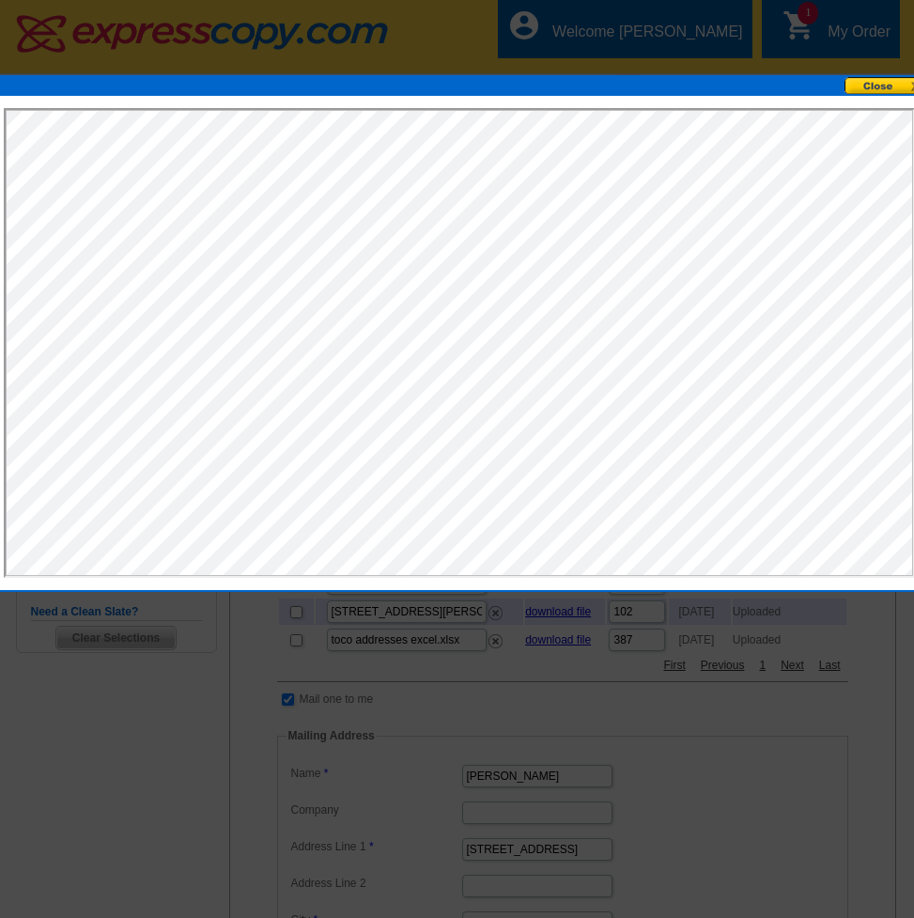
click at [894, 83] on button at bounding box center [886, 86] width 83 height 18
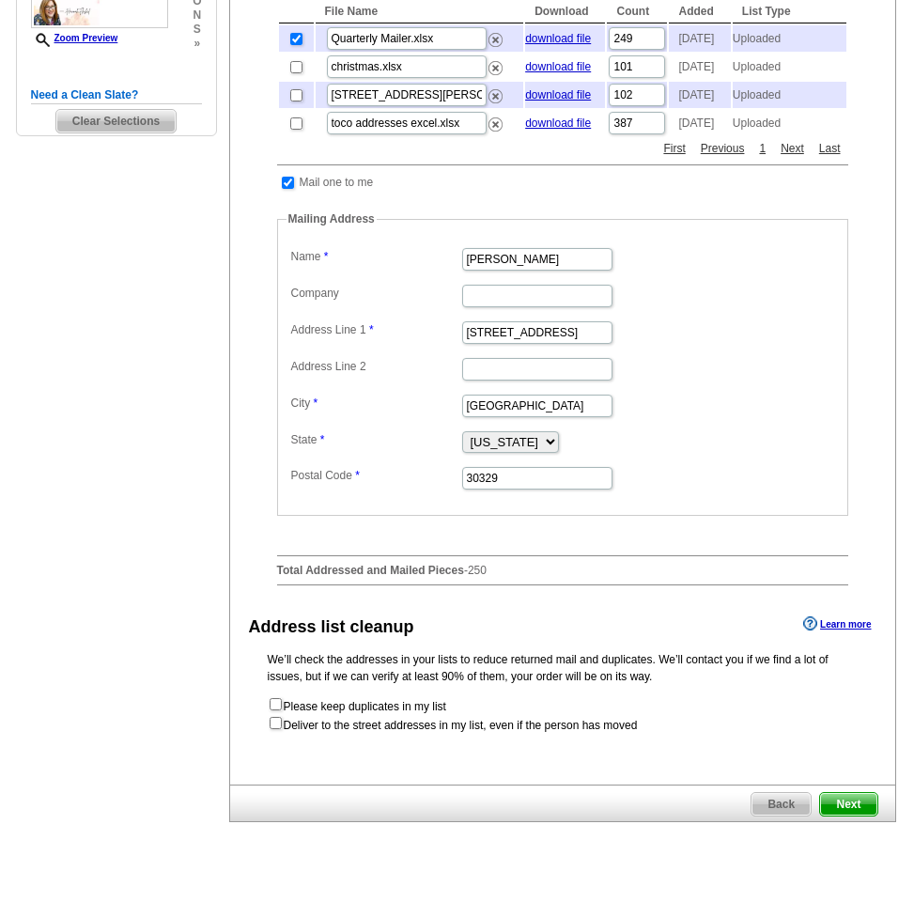
scroll to position [694, 0]
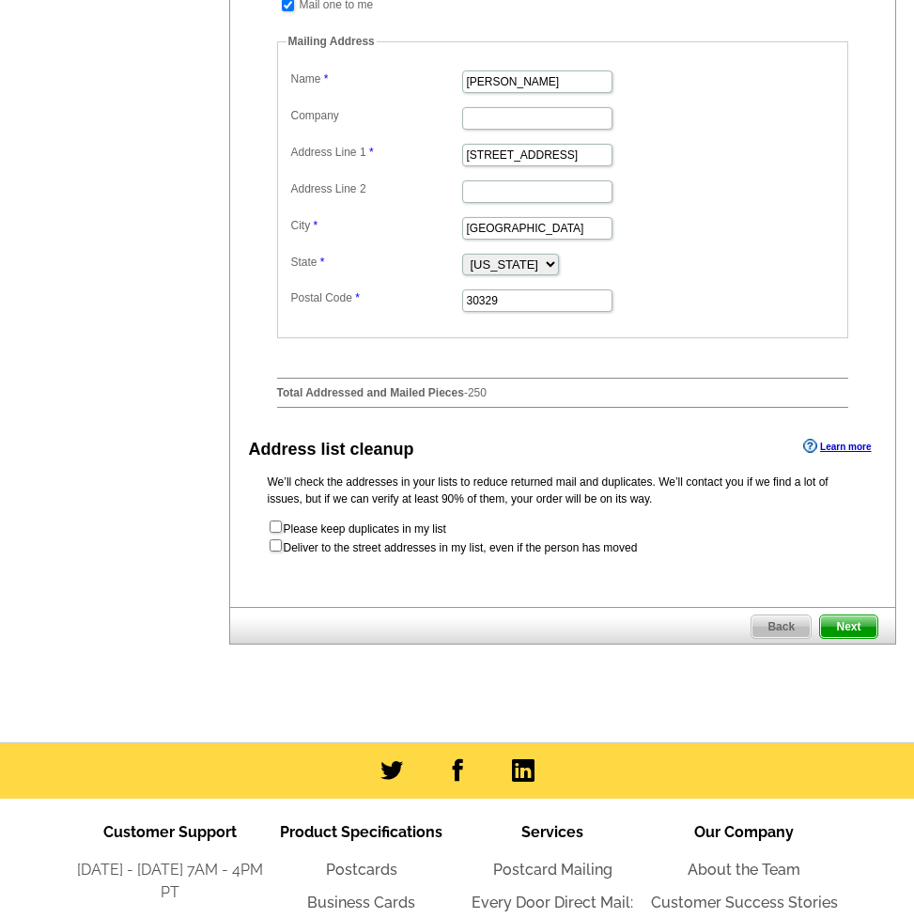
click at [866, 638] on span "Next" at bounding box center [848, 626] width 56 height 23
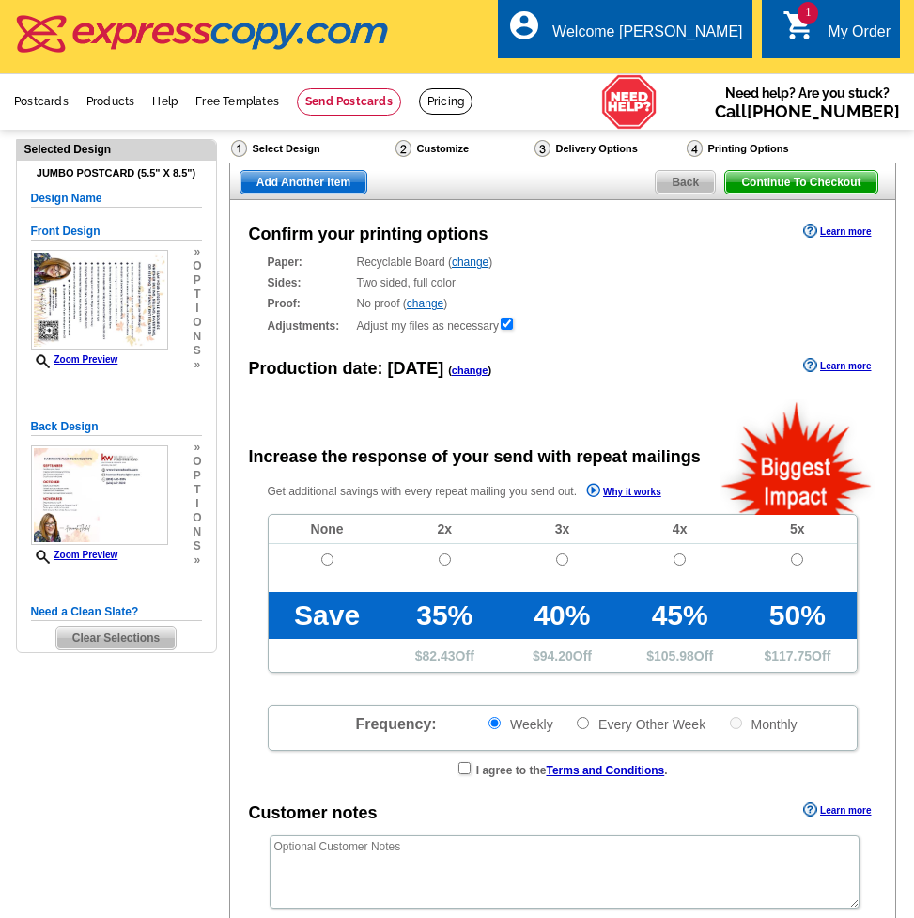
radio input "false"
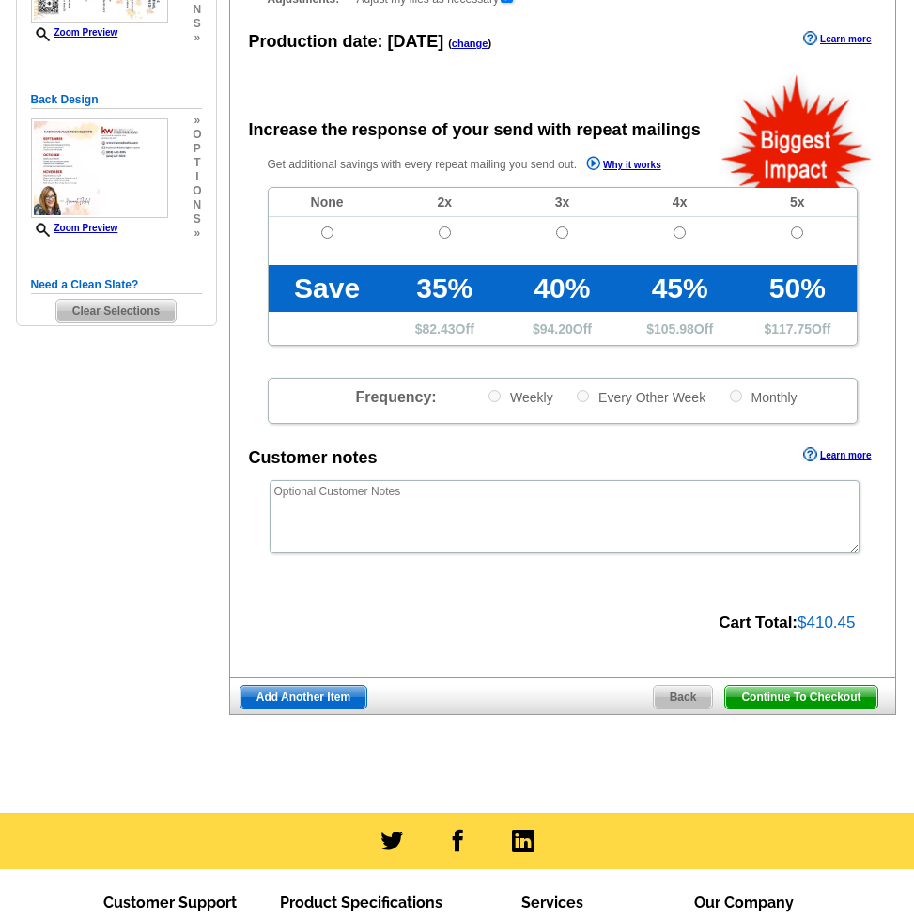
scroll to position [171, 0]
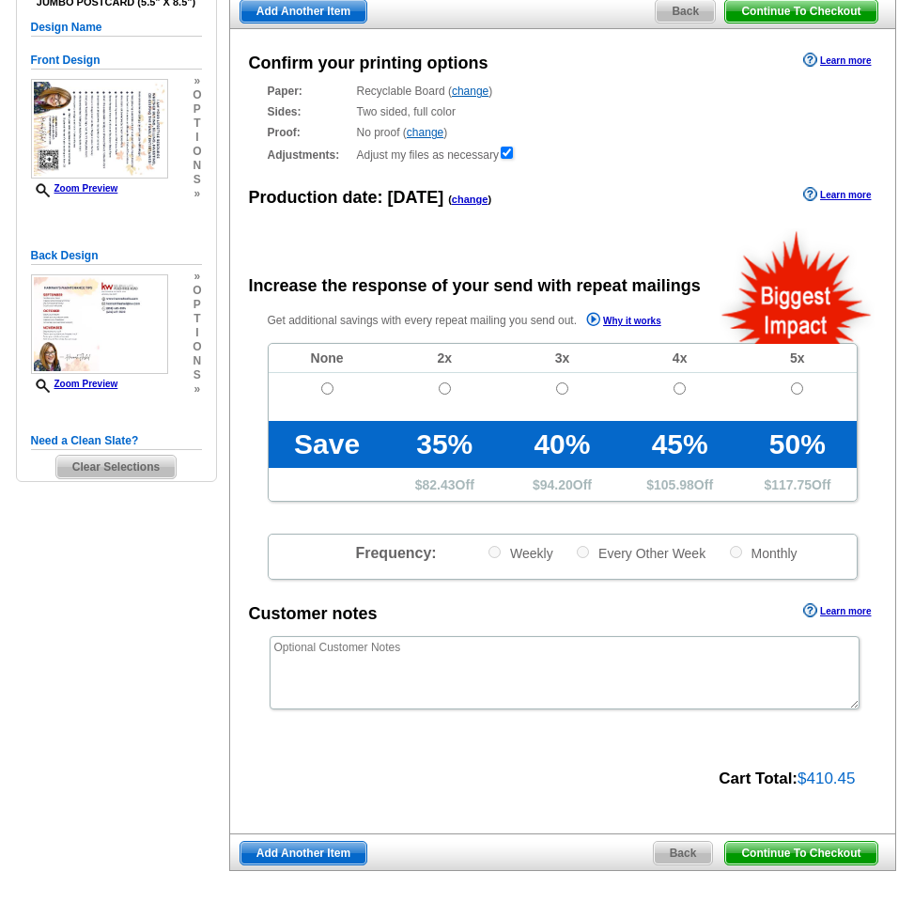
click at [322, 386] on input "radio" at bounding box center [327, 388] width 12 height 12
radio input "true"
click at [810, 853] on span "Continue To Checkout" at bounding box center [800, 853] width 151 height 23
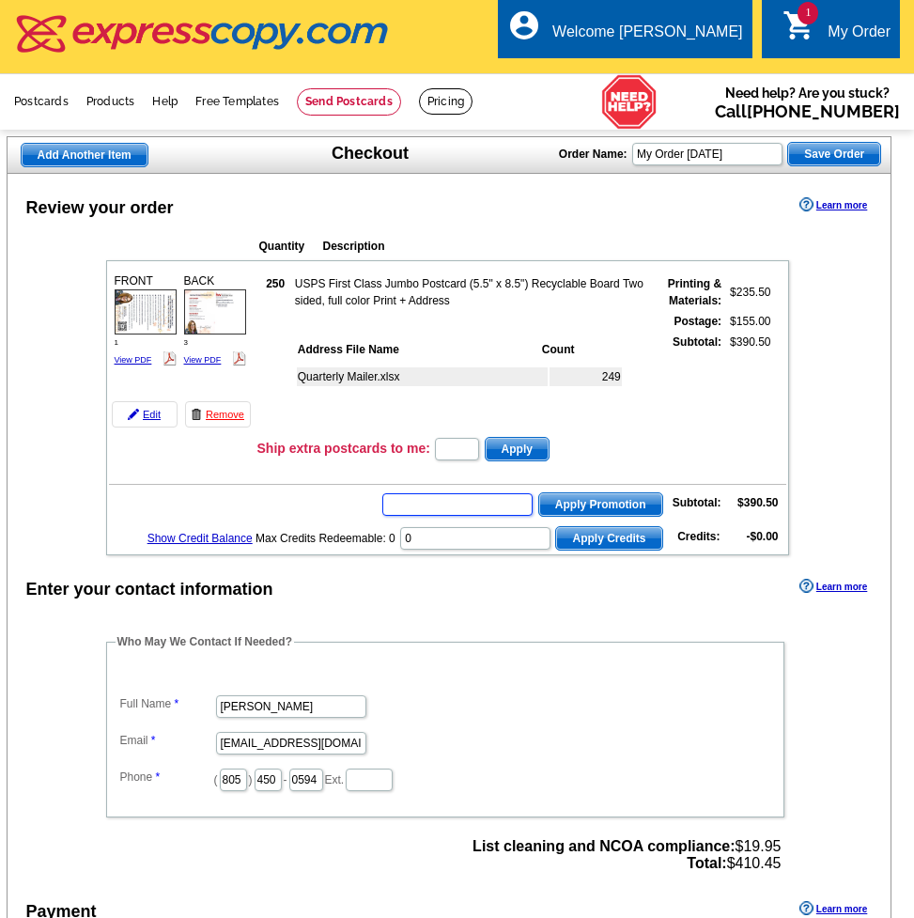
click at [469, 511] on input "text" at bounding box center [457, 504] width 150 height 23
type input "SMS50m."
click at [636, 504] on span "Apply Promotion" at bounding box center [600, 504] width 123 height 23
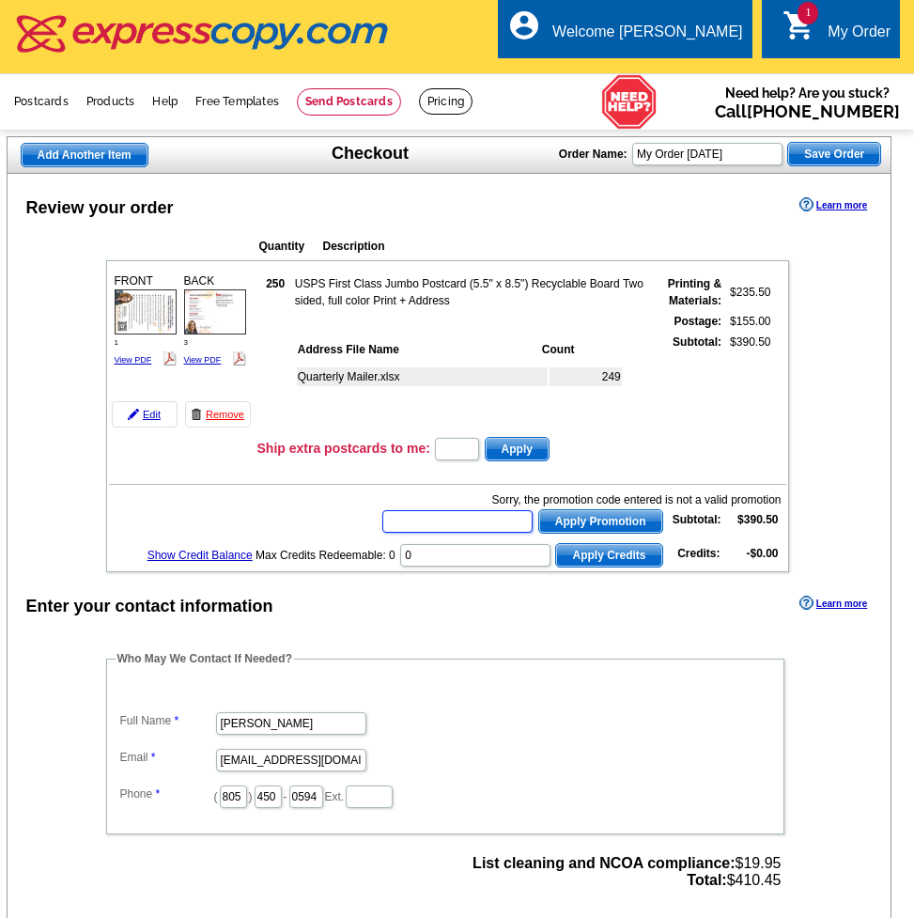
click at [487, 524] on input "text" at bounding box center [457, 521] width 150 height 23
paste input "SMS50m"
type input "SMS50m"
click at [615, 526] on span "Apply Promotion" at bounding box center [600, 521] width 123 height 23
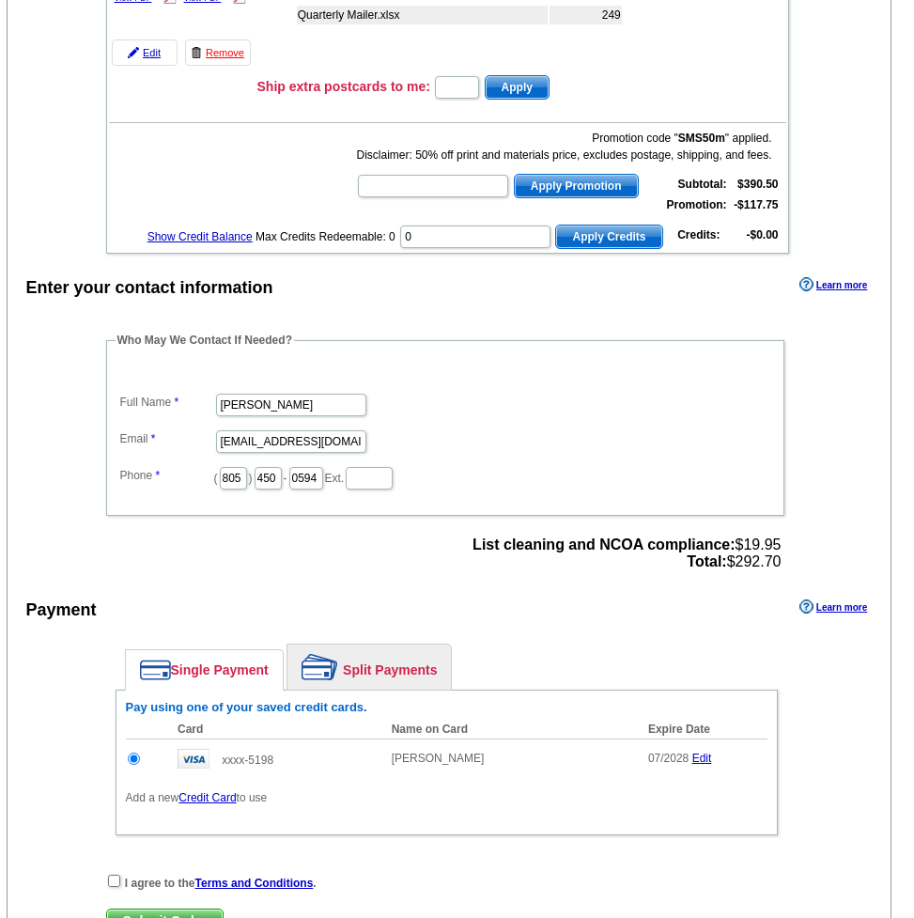
scroll to position [505, 0]
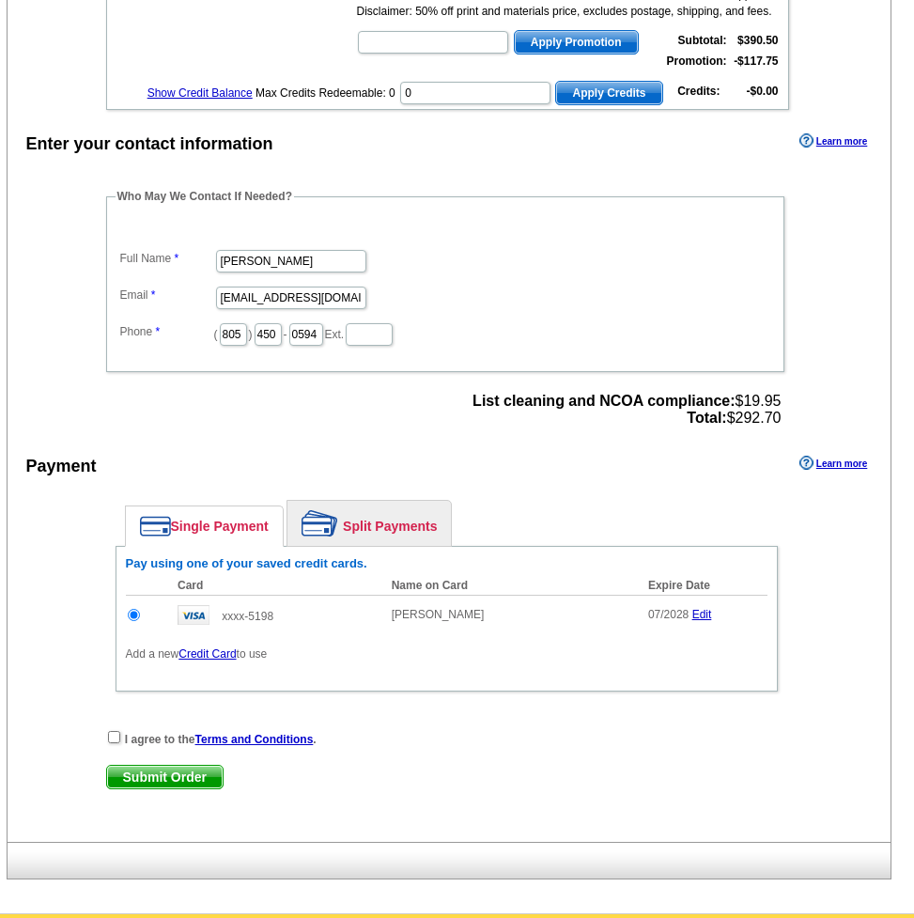
click at [117, 737] on input "checkbox" at bounding box center [114, 737] width 12 height 12
checkbox input "true"
click at [140, 771] on span "Submit Order" at bounding box center [165, 777] width 116 height 23
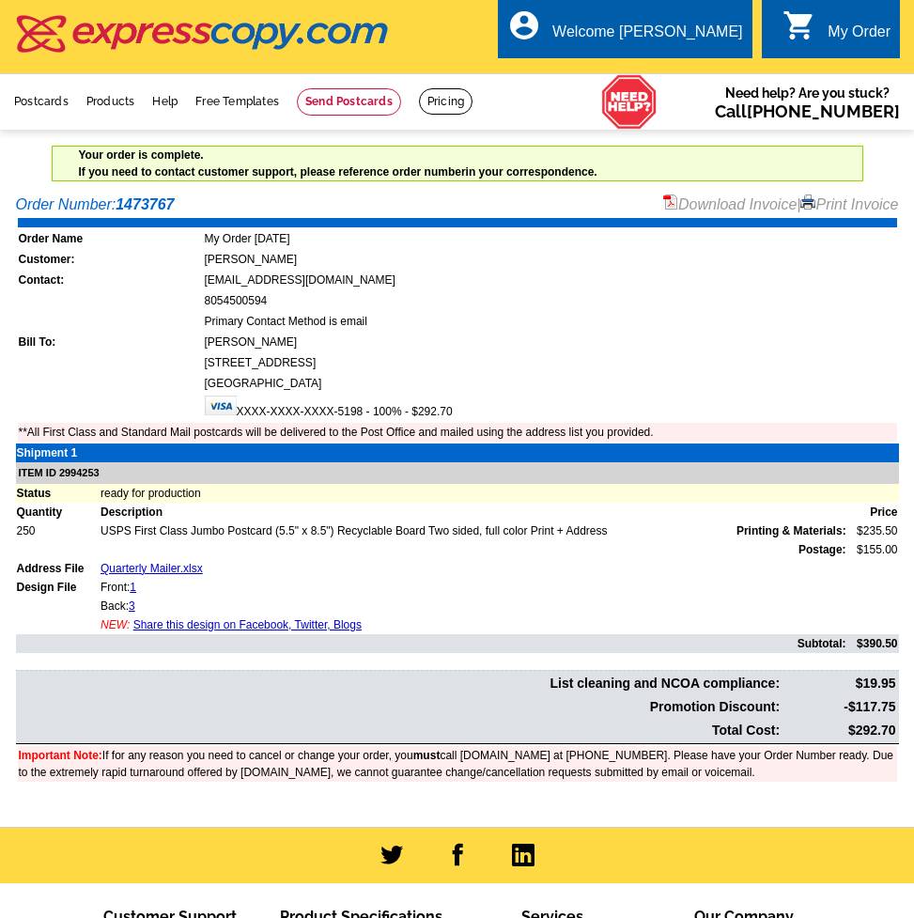
drag, startPoint x: 176, startPoint y: 535, endPoint x: 163, endPoint y: 533, distance: 13.5
click at [175, 535] on td "USPS First Class Jumbo Postcard (5.5" x 8.5") Recyclable Board Two sided, full …" at bounding box center [474, 530] width 748 height 19
drag, startPoint x: 95, startPoint y: 533, endPoint x: 625, endPoint y: 535, distance: 529.8
click at [625, 535] on tr "250 USPS First Class Jumbo Postcard (5.5" x 8.5") Recyclable Board Two sided, f…" at bounding box center [457, 530] width 883 height 19
copy tr "USPS First Class Jumbo Postcard (5.5" x 8.5") Recyclable Board Two sided, full …"
